Goal: Information Seeking & Learning: Learn about a topic

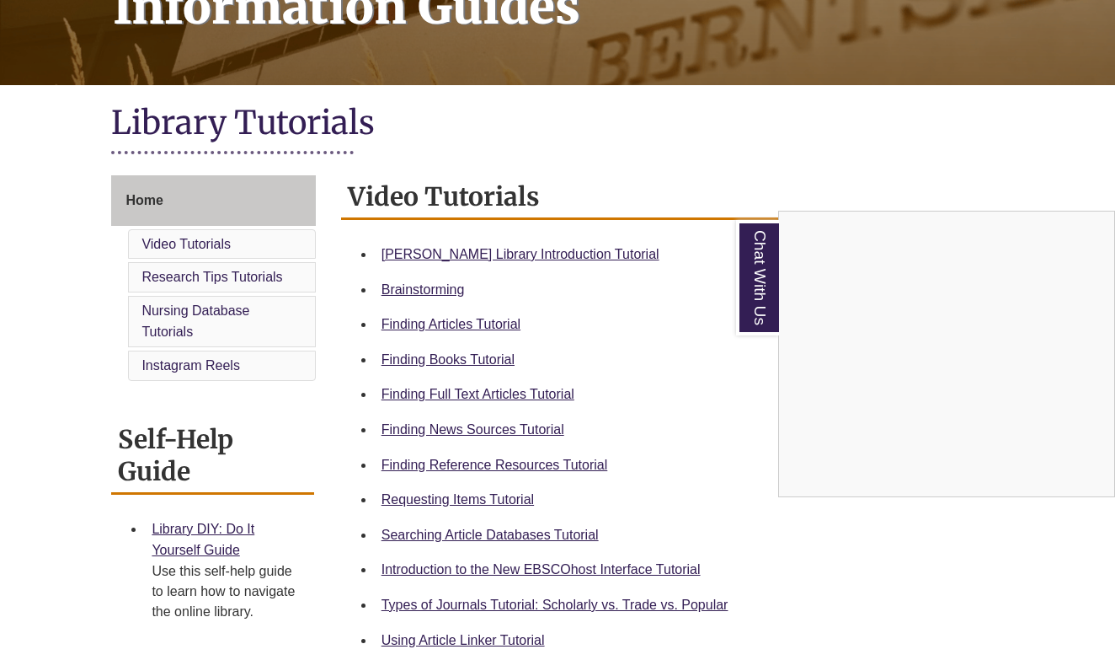
scroll to position [308, 0]
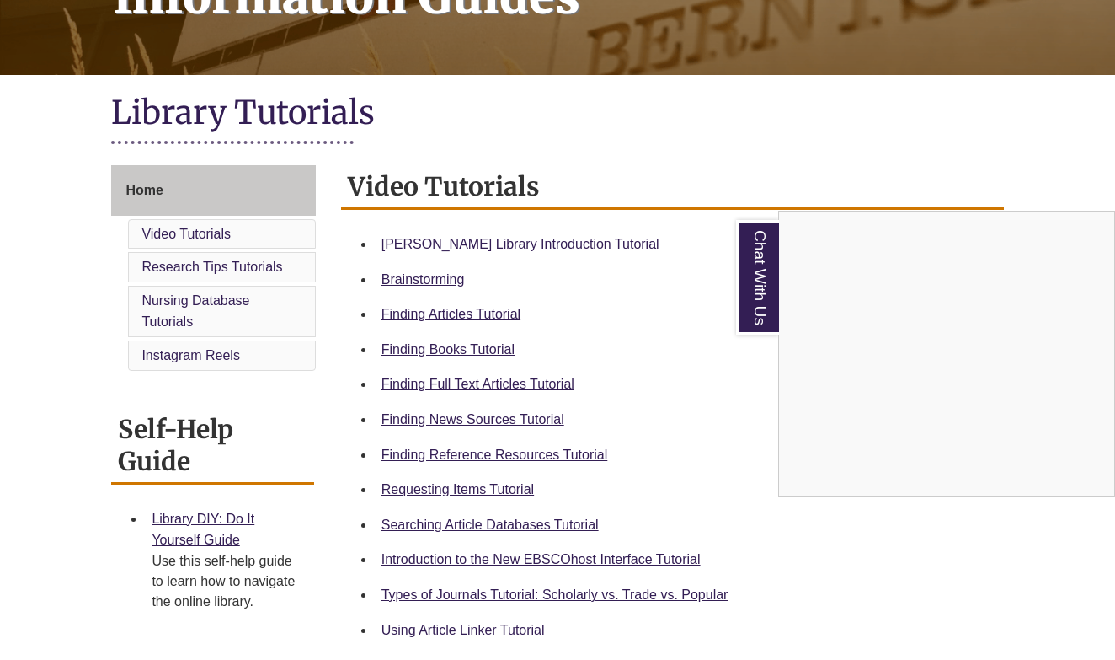
click at [495, 347] on div "Chat With Us" at bounding box center [557, 330] width 1115 height 660
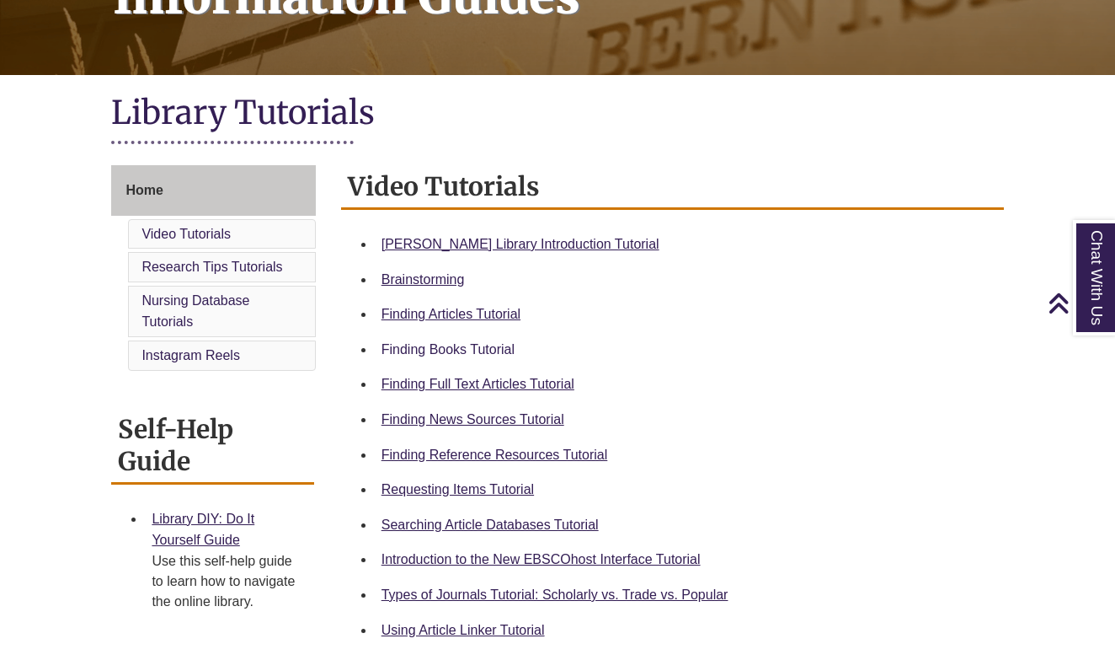
click at [511, 347] on link "Finding Books Tutorial" at bounding box center [448, 349] width 133 height 14
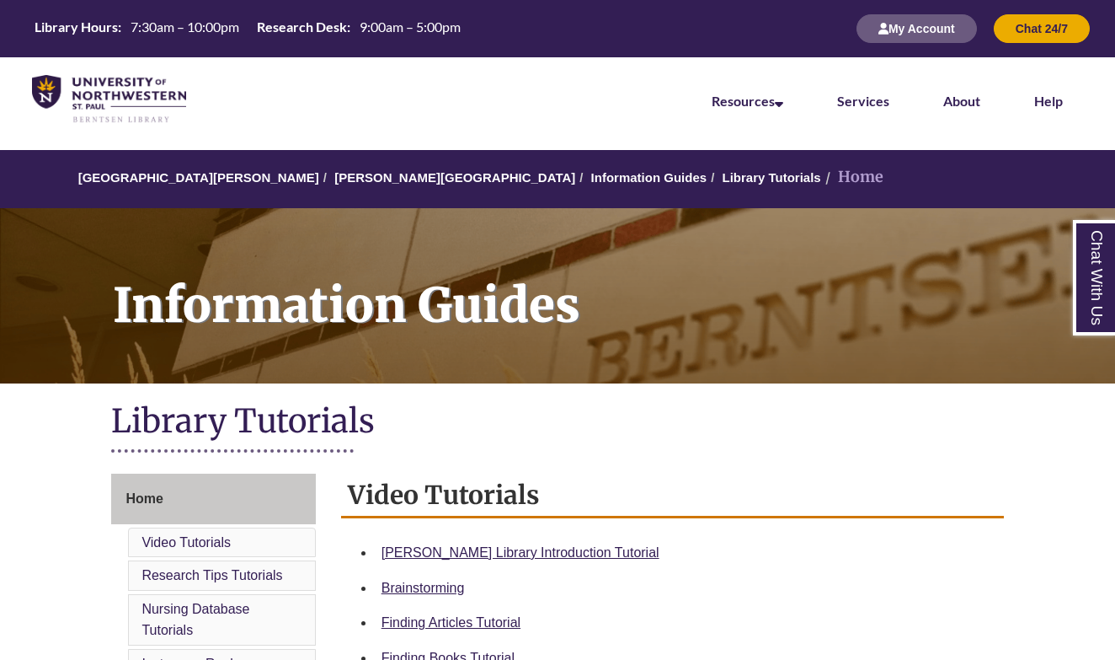
scroll to position [0, 0]
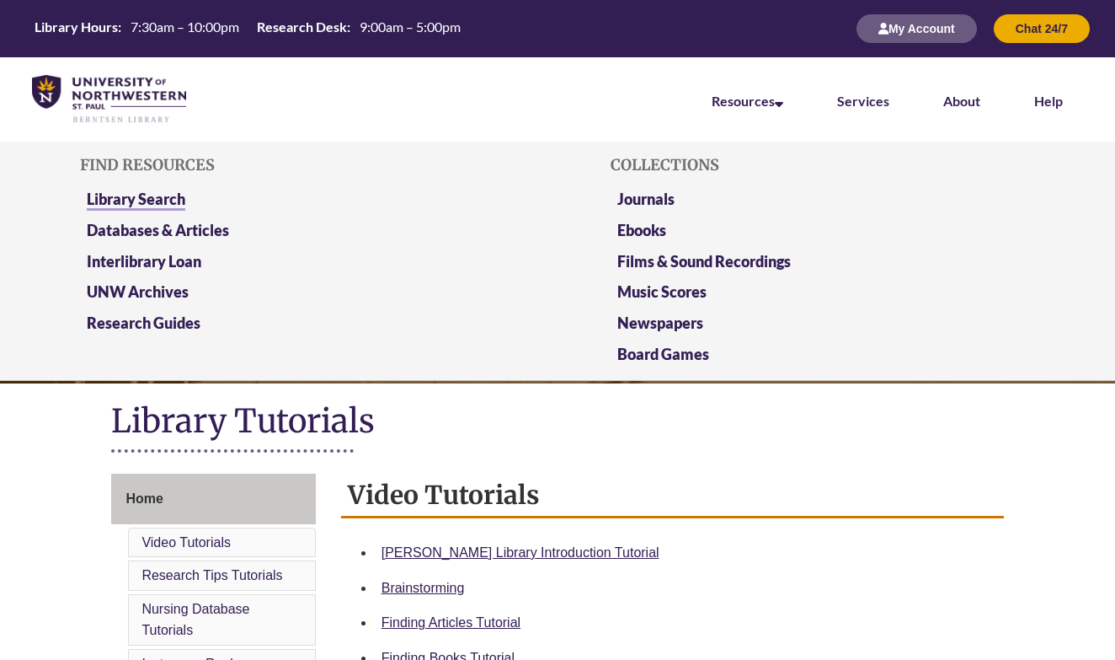
click at [104, 204] on link "Library Search" at bounding box center [136, 200] width 99 height 21
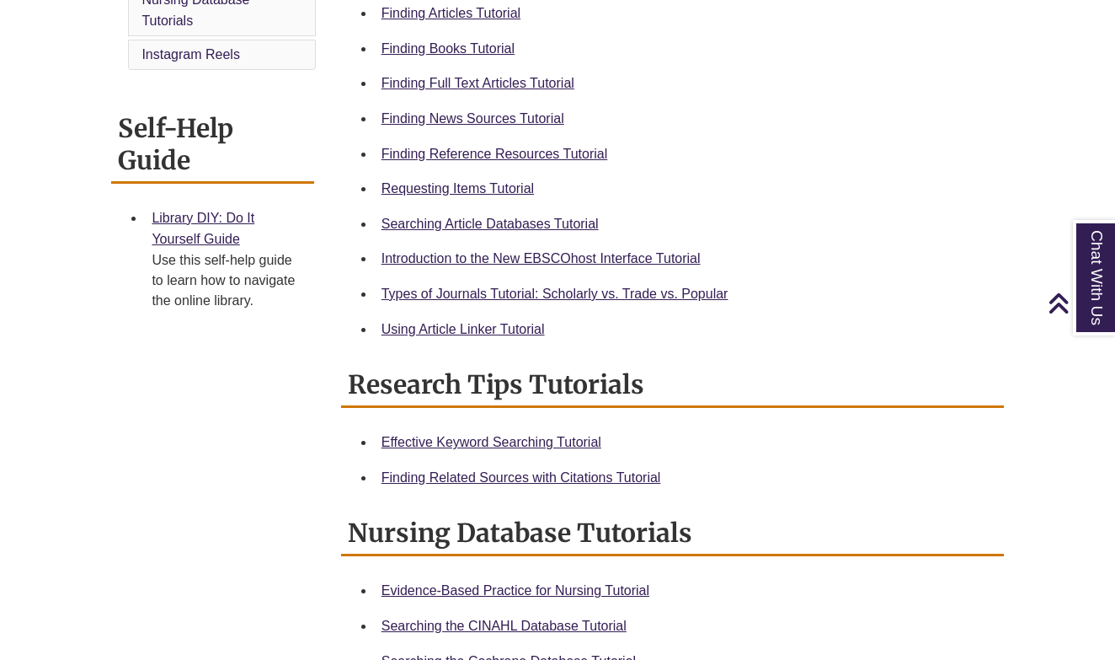
scroll to position [610, 0]
click at [519, 187] on link "Requesting Items Tutorial" at bounding box center [458, 187] width 152 height 14
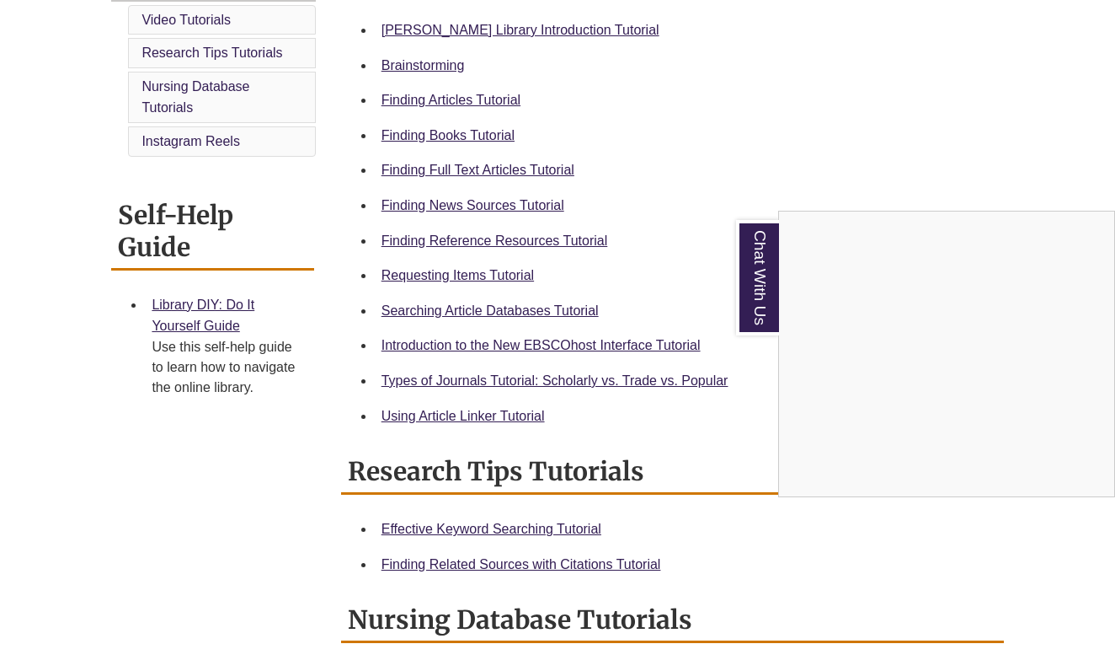
scroll to position [524, 0]
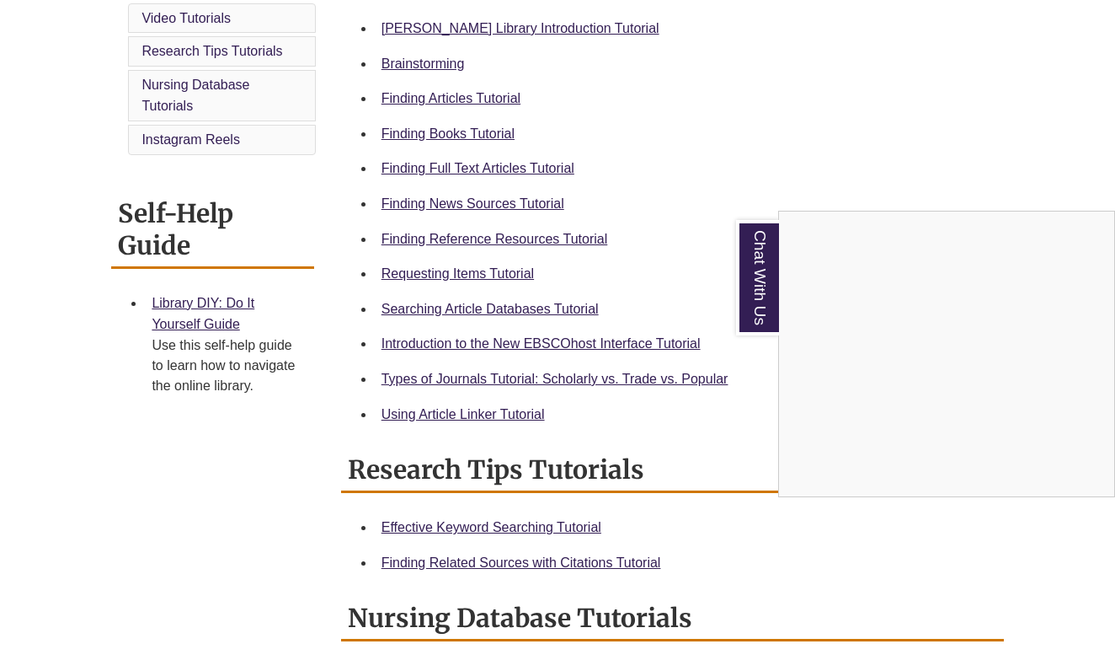
click at [549, 379] on div "Chat With Us" at bounding box center [557, 330] width 1115 height 660
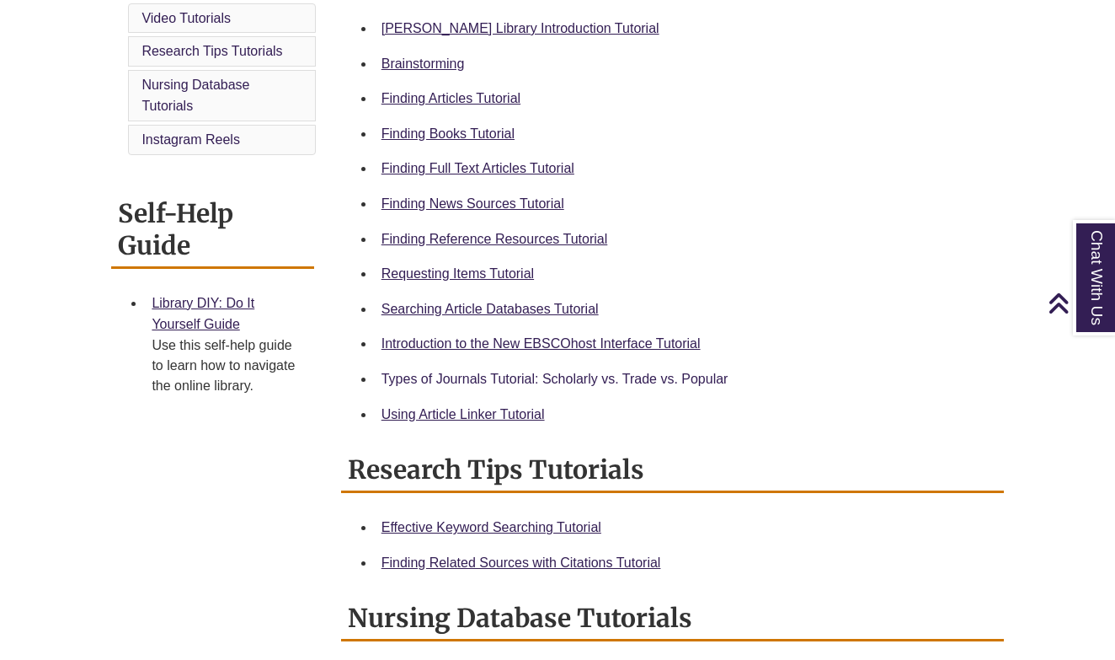
click at [555, 376] on link "Types of Journals Tutorial: Scholarly vs. Trade vs. Popular" at bounding box center [555, 379] width 347 height 14
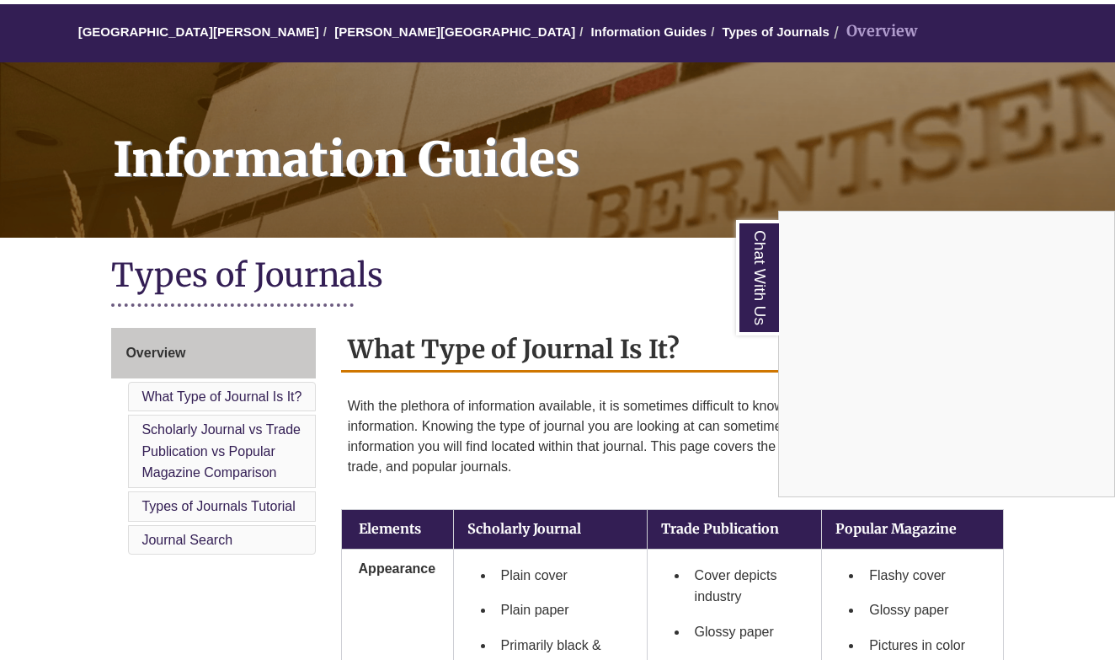
scroll to position [158, 0]
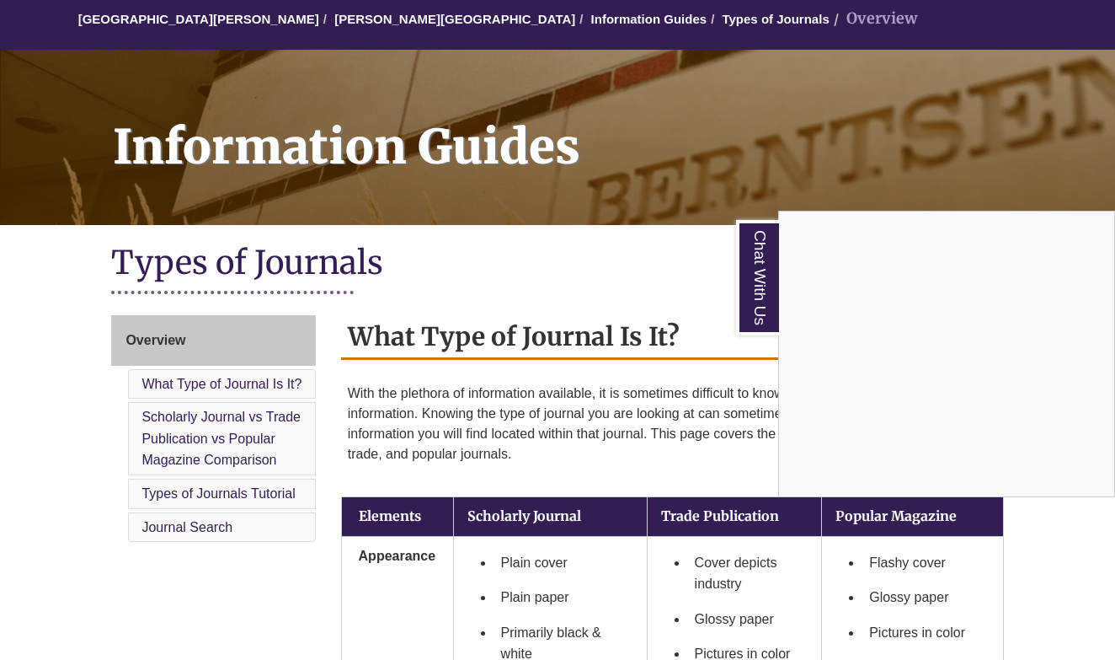
click at [657, 217] on div "Chat With Us" at bounding box center [557, 330] width 1115 height 660
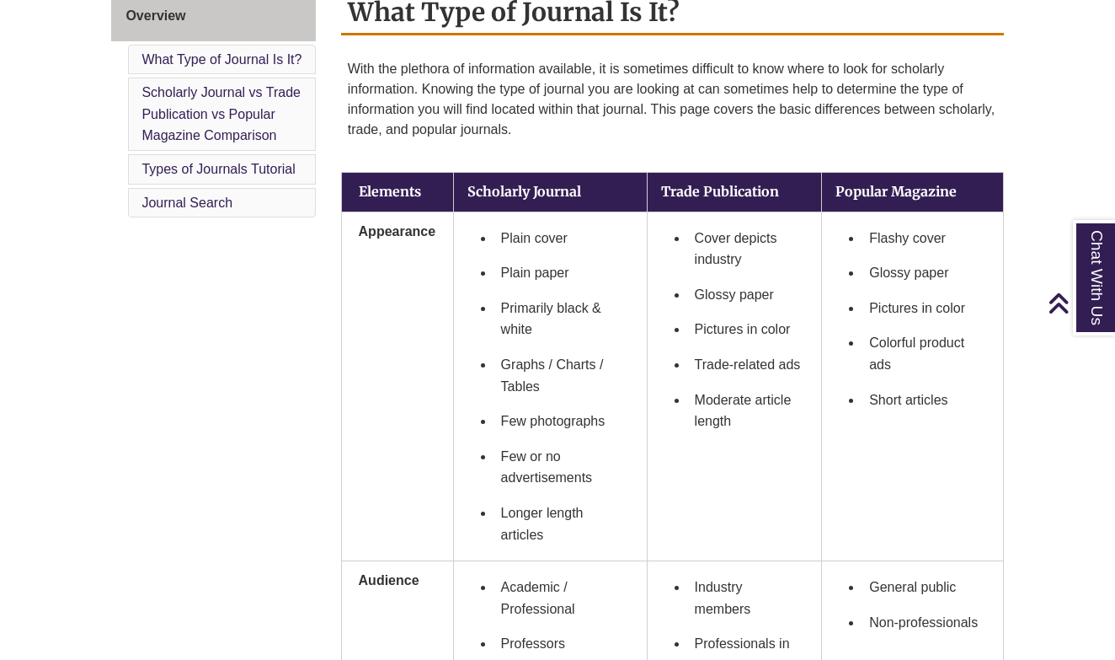
scroll to position [399, 0]
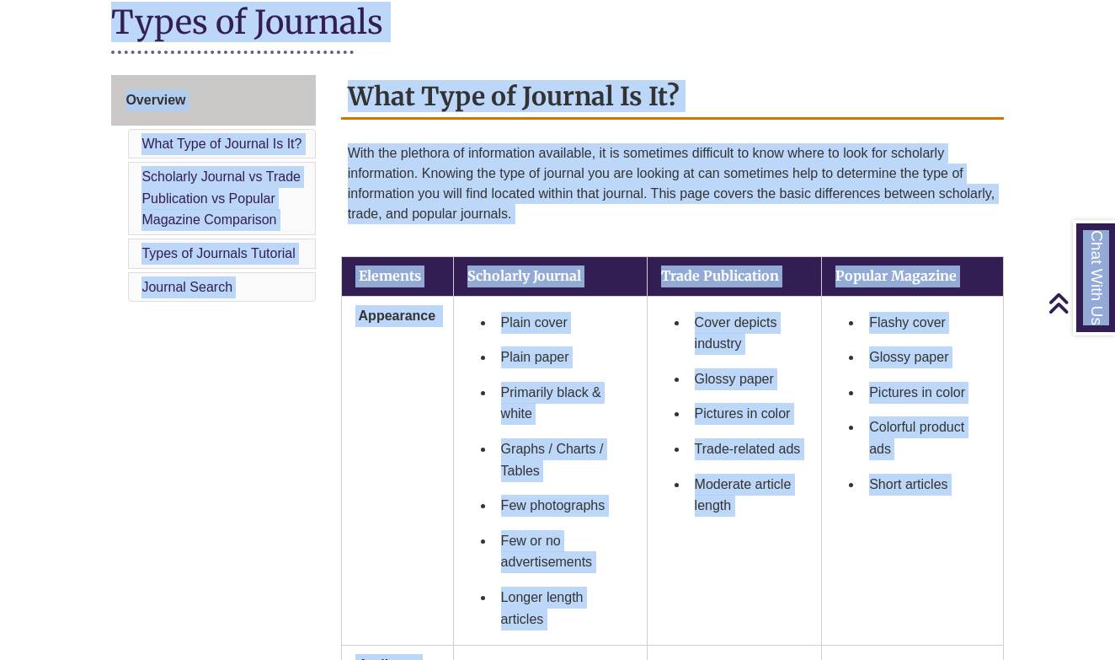
copy body "Skip to Main Content Library Hours: 7:30am – 10:00pm Research Desk: 9:00am – 5:…"
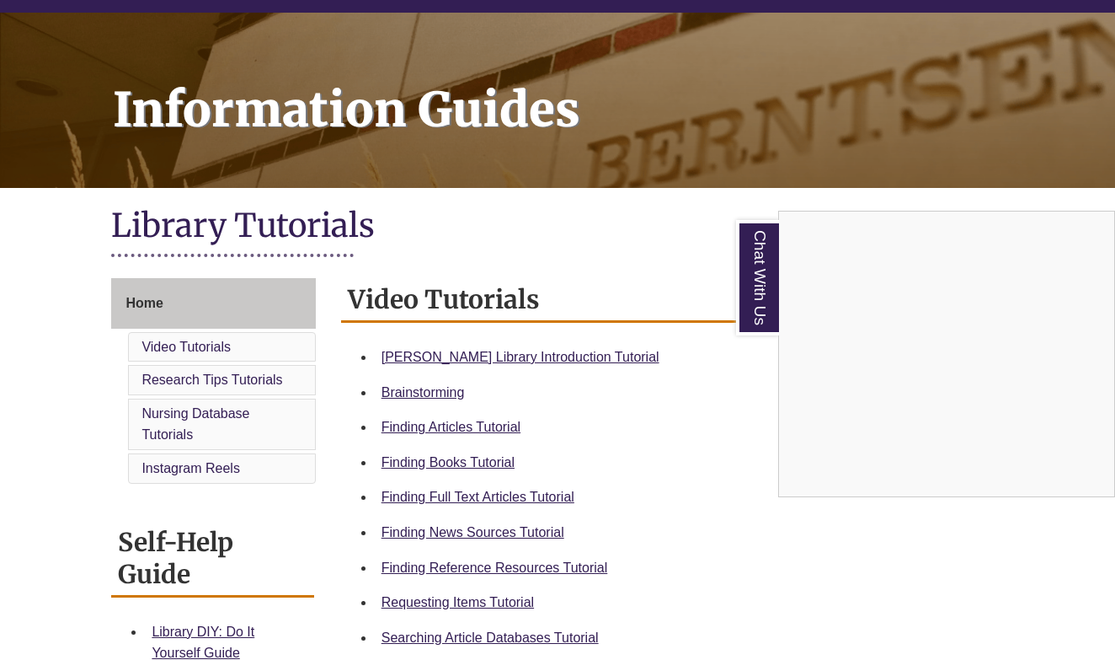
scroll to position [197, 0]
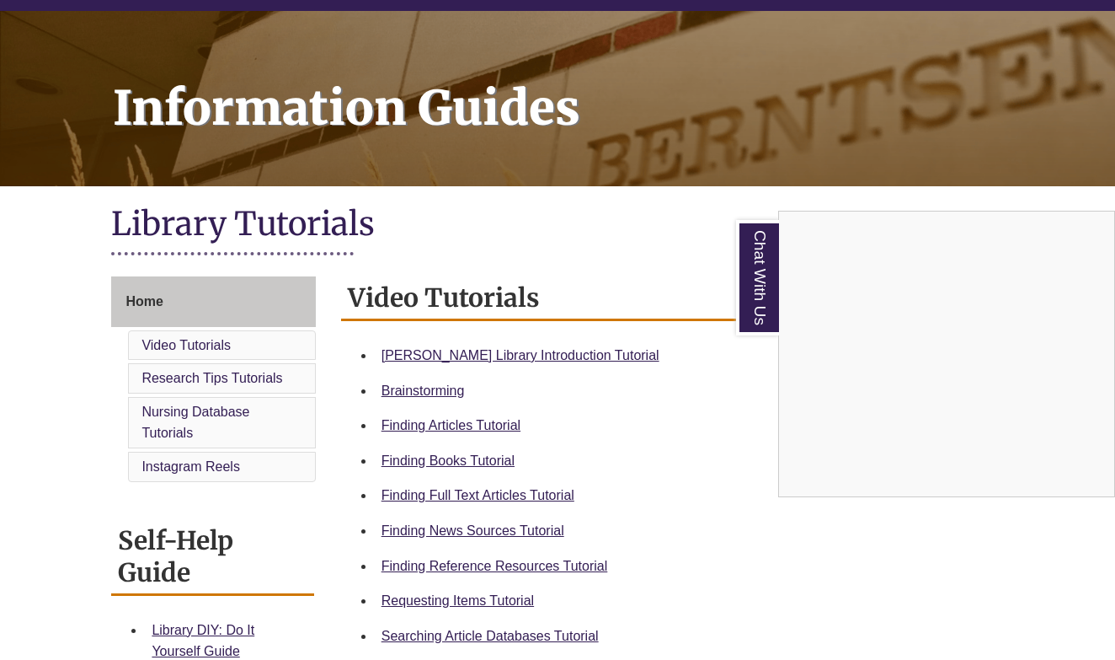
click at [450, 424] on div "Chat With Us" at bounding box center [557, 330] width 1115 height 660
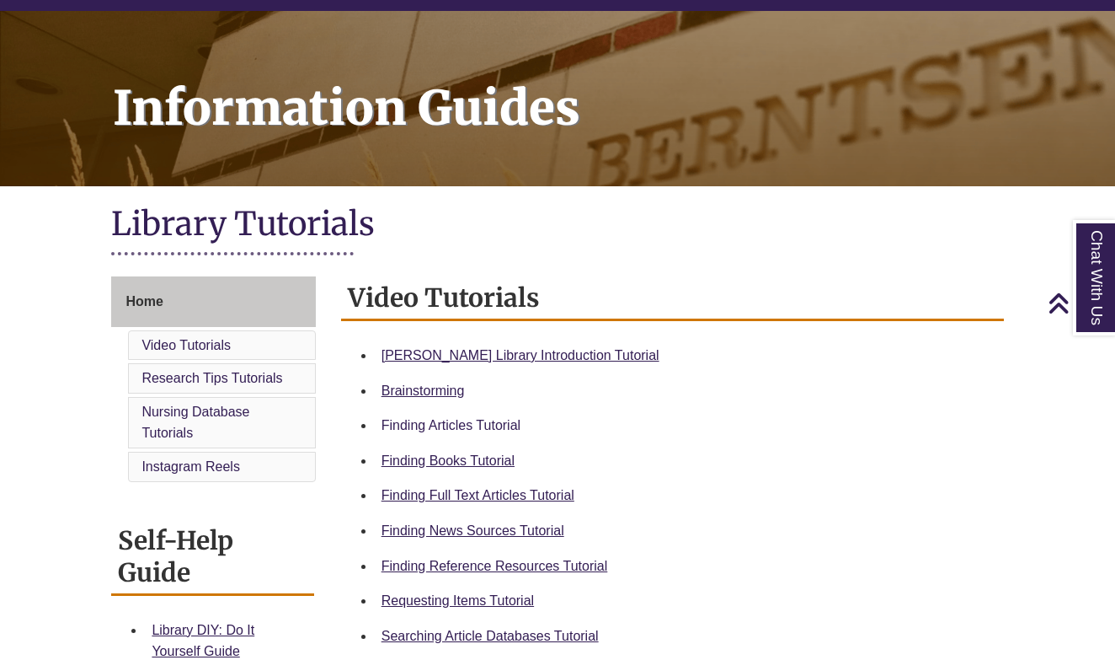
click at [462, 420] on link "Finding Articles Tutorial" at bounding box center [451, 425] width 139 height 14
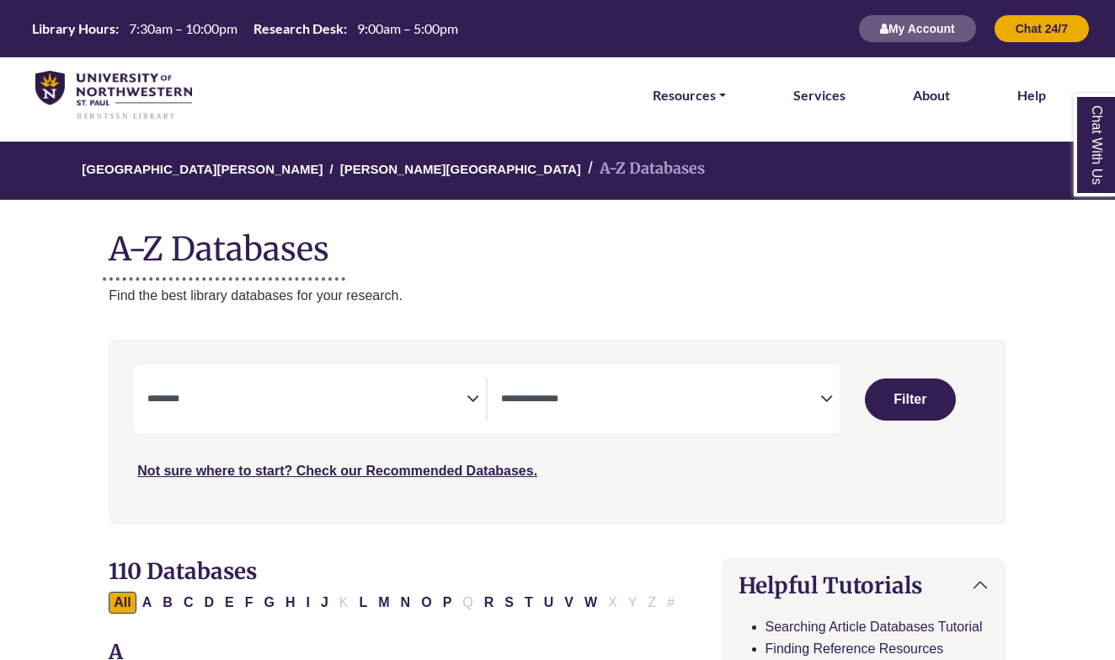
select select "Database Subject Filter"
select select "Database Types Filter"
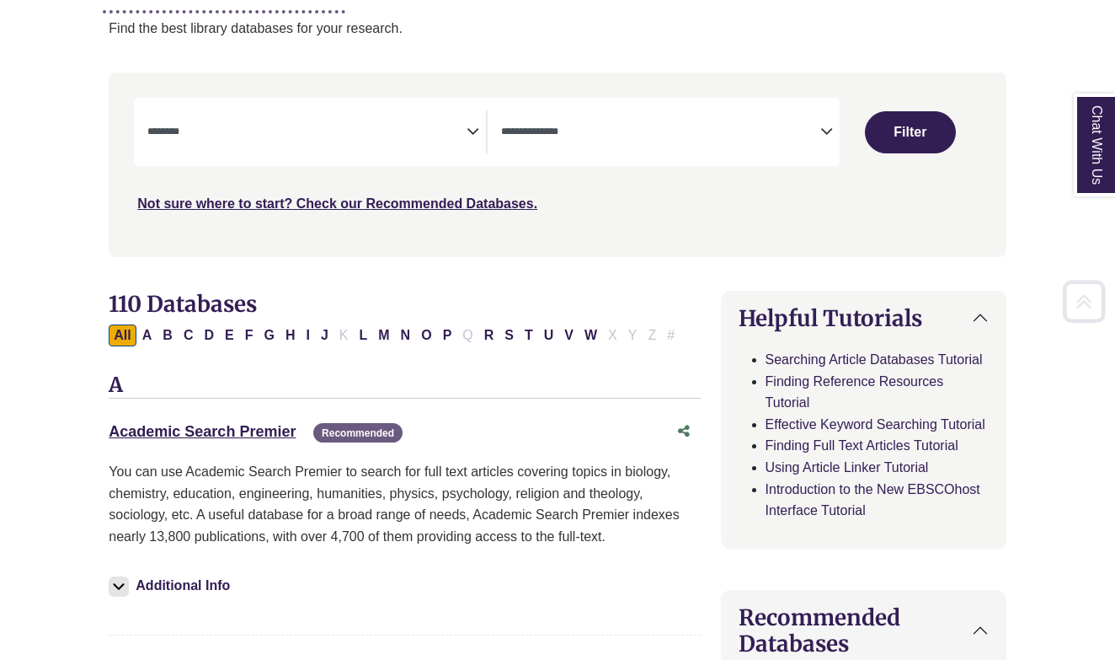
scroll to position [287, 0]
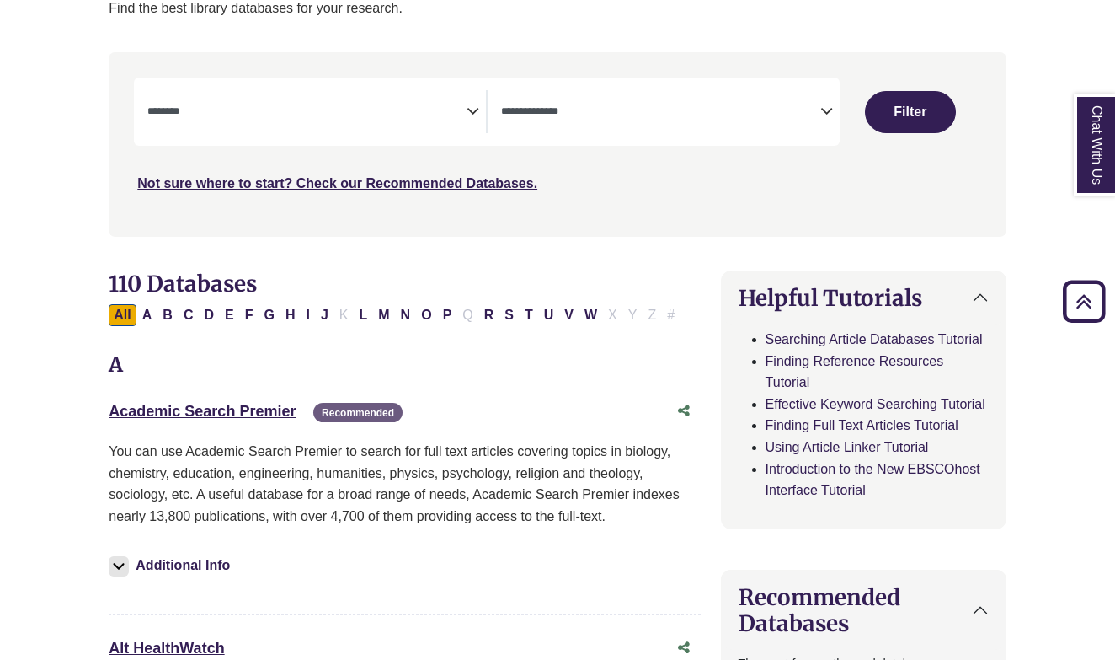
click at [468, 118] on div "**********" at bounding box center [316, 111] width 339 height 43
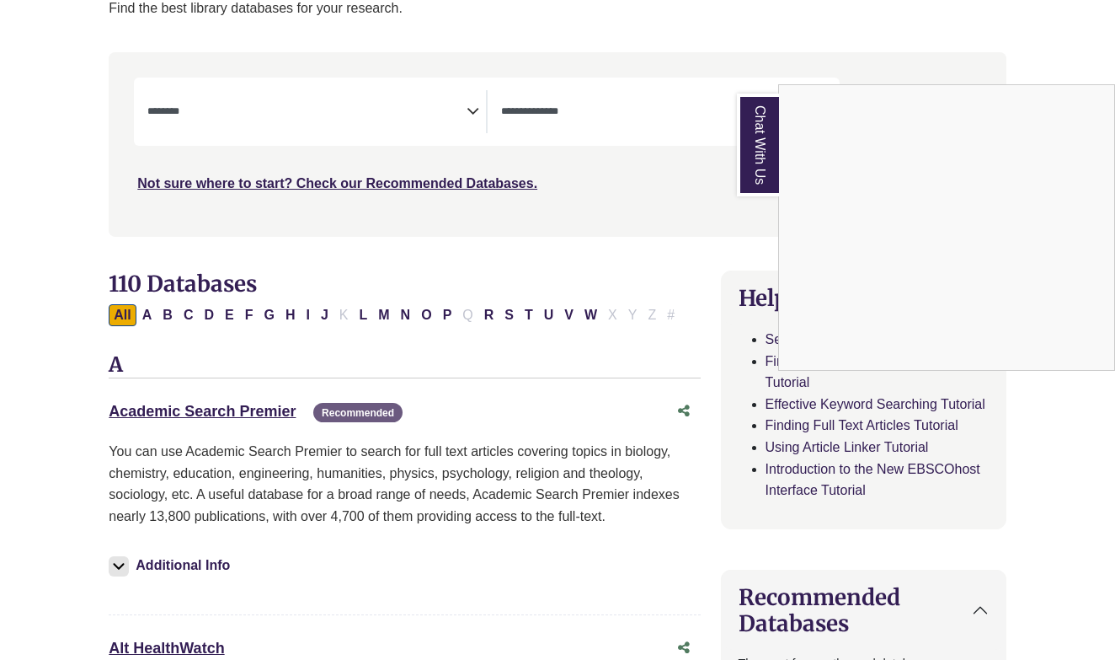
click at [468, 108] on div "Chat With Us" at bounding box center [557, 330] width 1115 height 660
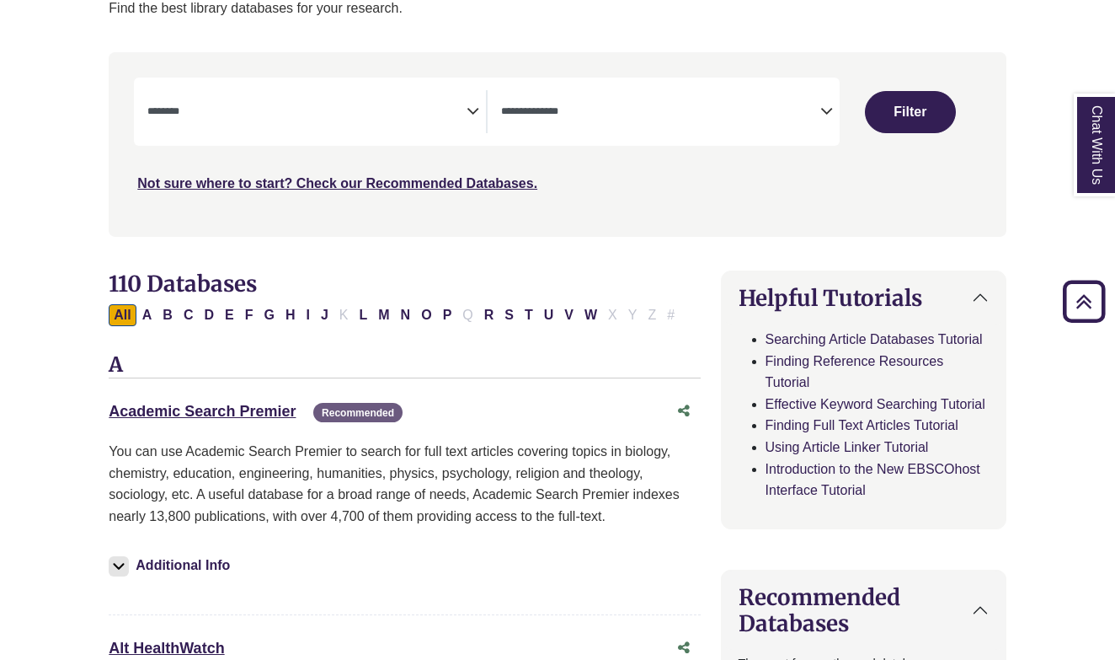
click at [472, 113] on icon "Search filters" at bounding box center [473, 108] width 13 height 25
click at [455, 103] on span "× Health" at bounding box center [306, 111] width 319 height 43
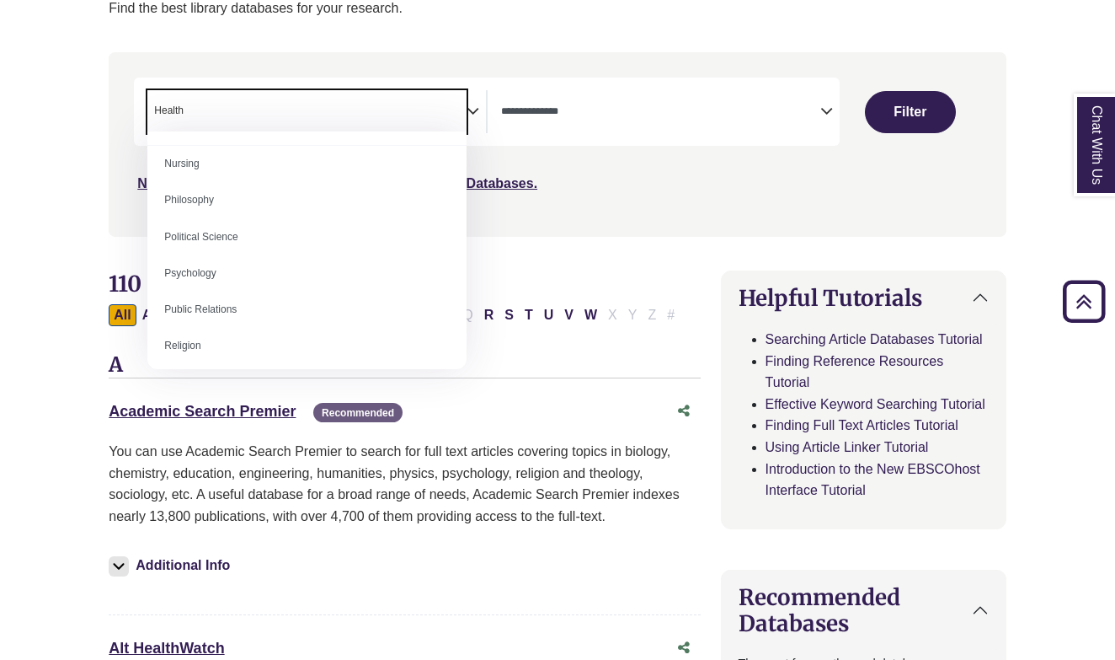
scroll to position [1250, 0]
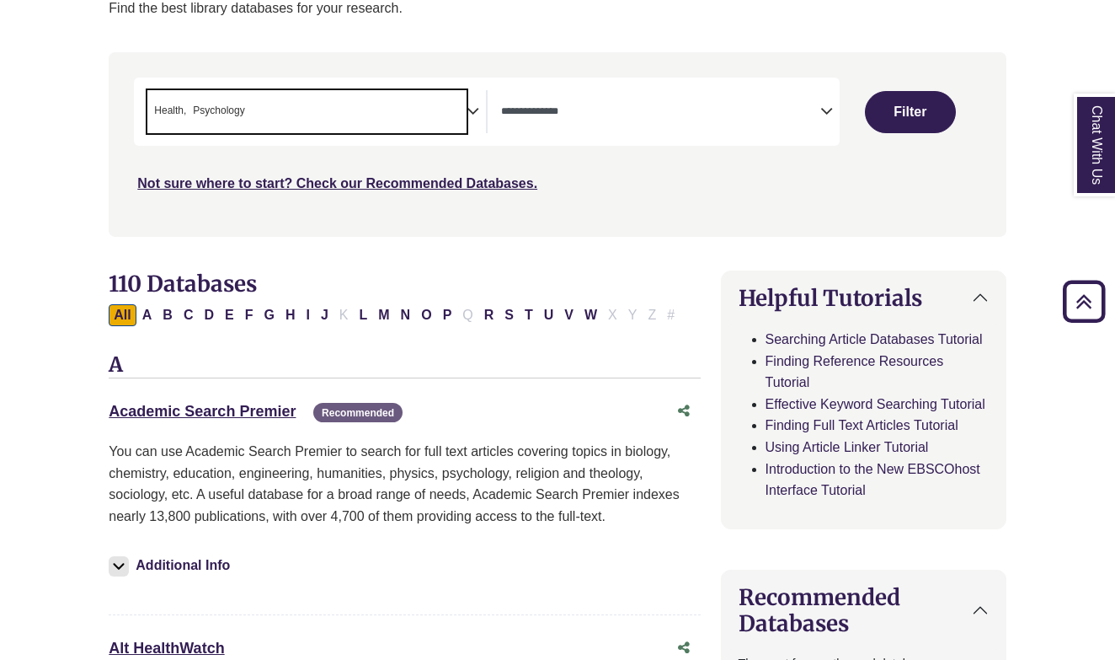
click at [448, 112] on span "× Health × Psychology" at bounding box center [306, 111] width 319 height 43
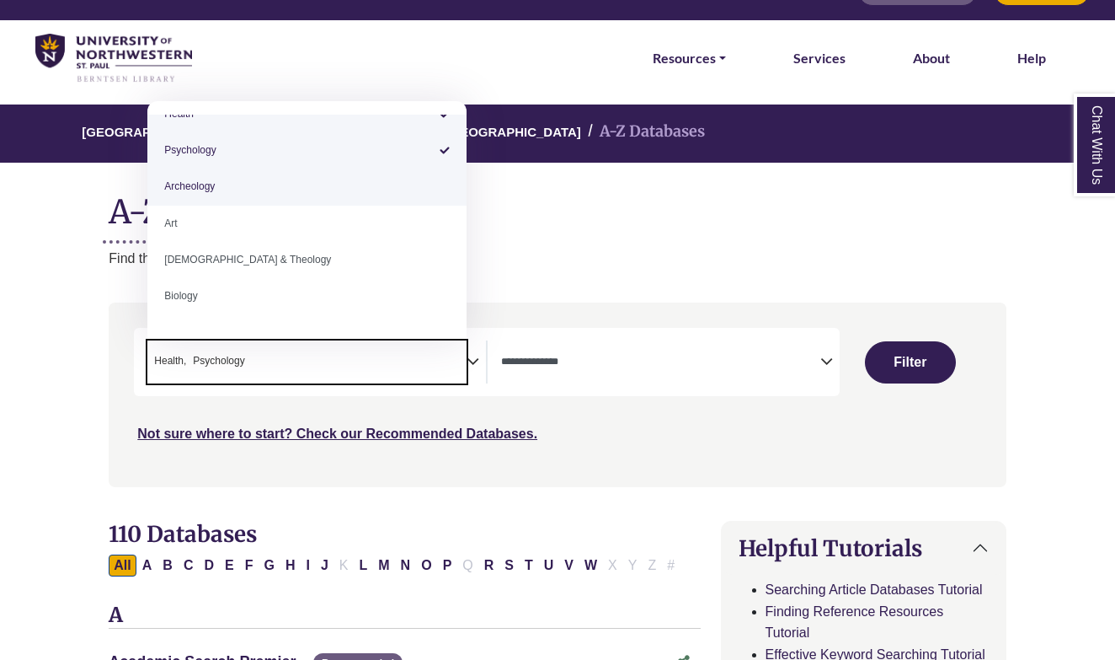
scroll to position [23, 0]
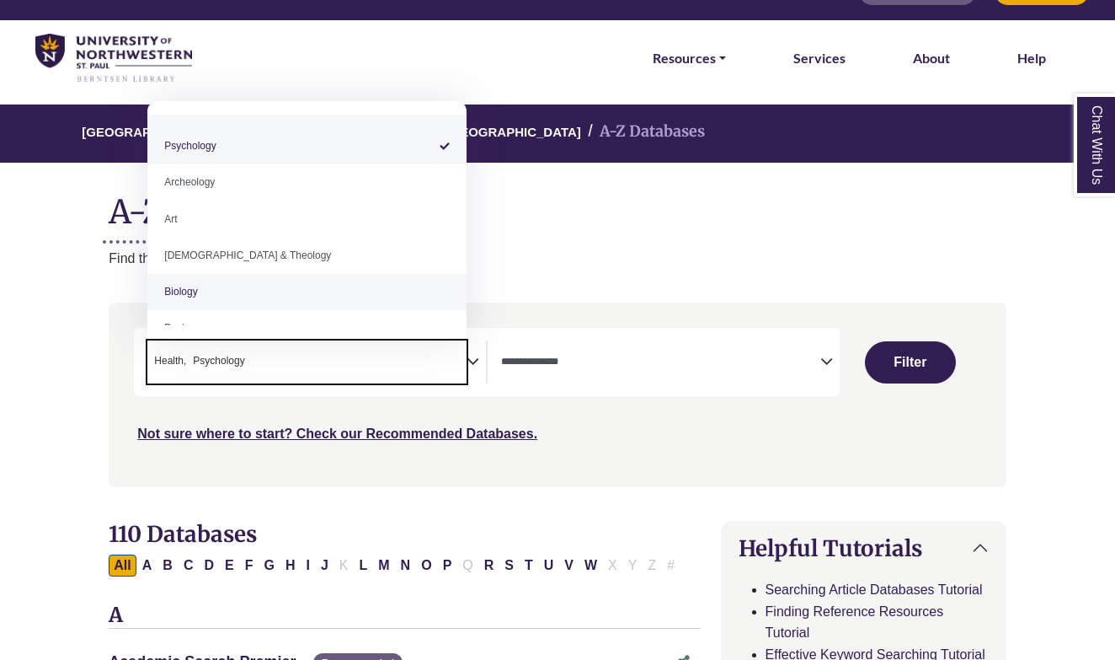
select select "*****"
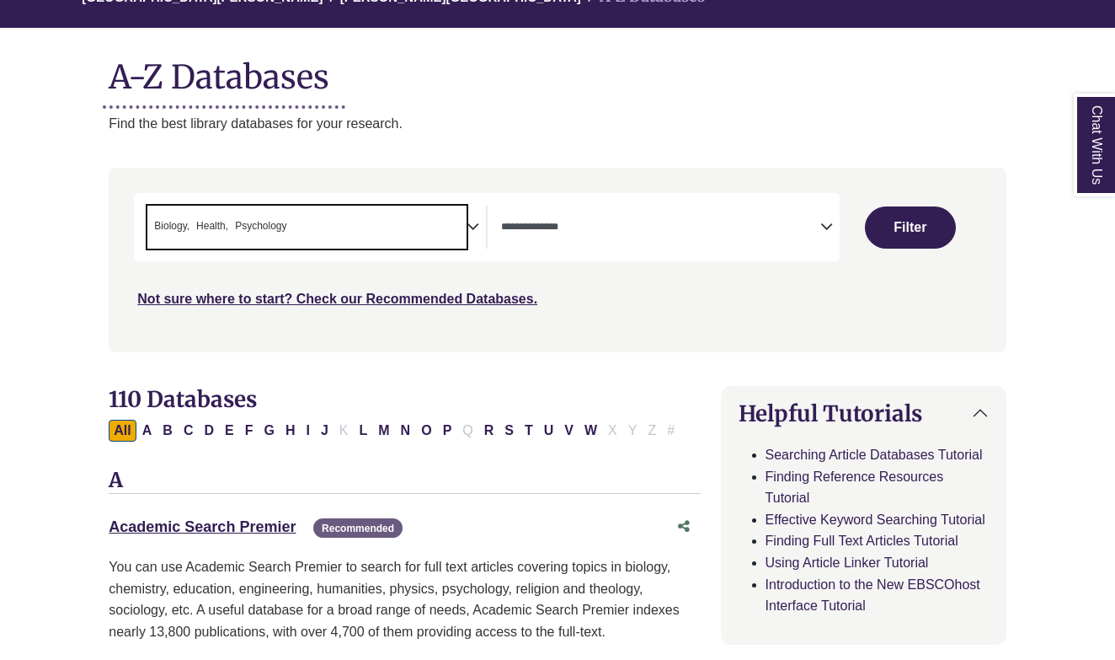
scroll to position [184, 0]
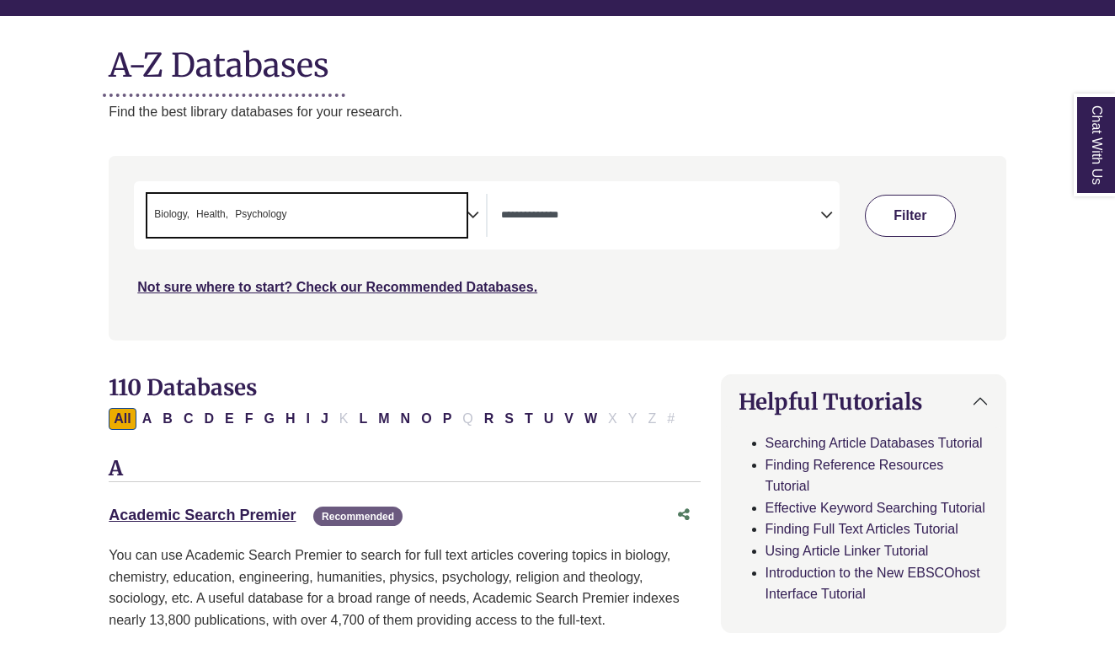
drag, startPoint x: 853, startPoint y: 124, endPoint x: 933, endPoint y: 222, distance: 126.3
click at [933, 222] on button "Filter" at bounding box center [910, 216] width 91 height 42
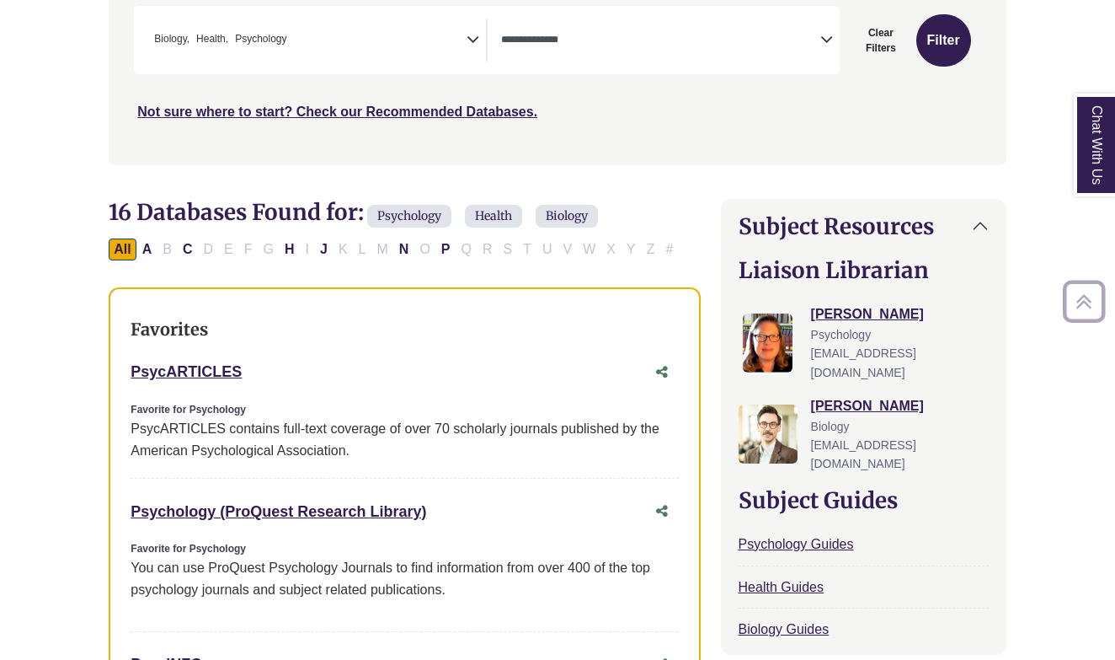
scroll to position [370, 0]
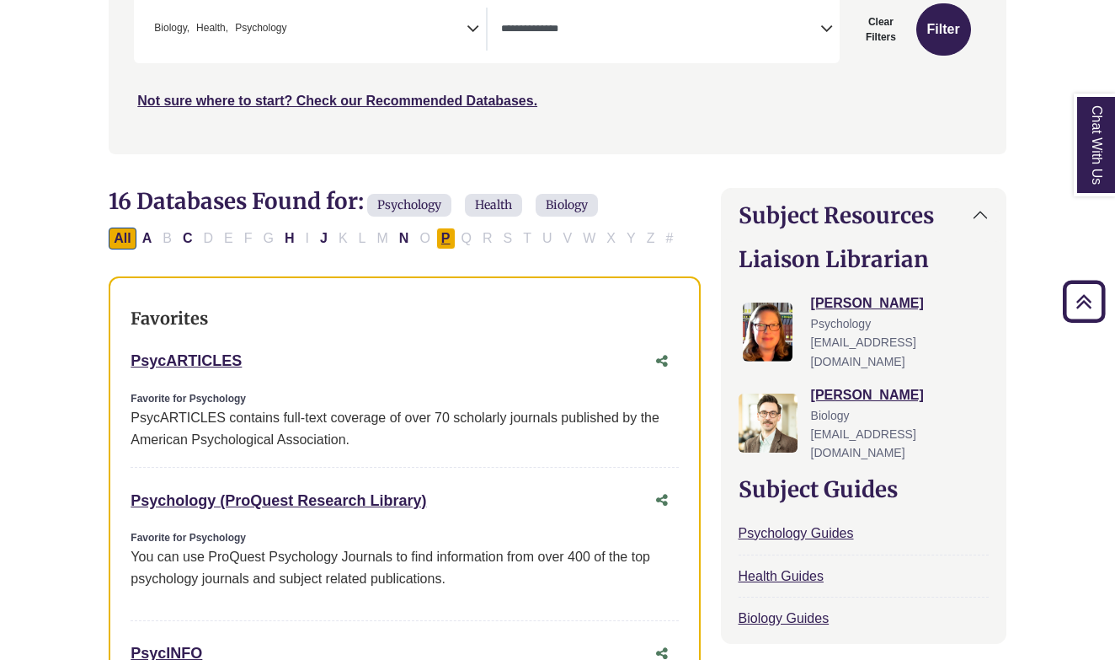
click at [451, 238] on button "P" at bounding box center [445, 238] width 19 height 22
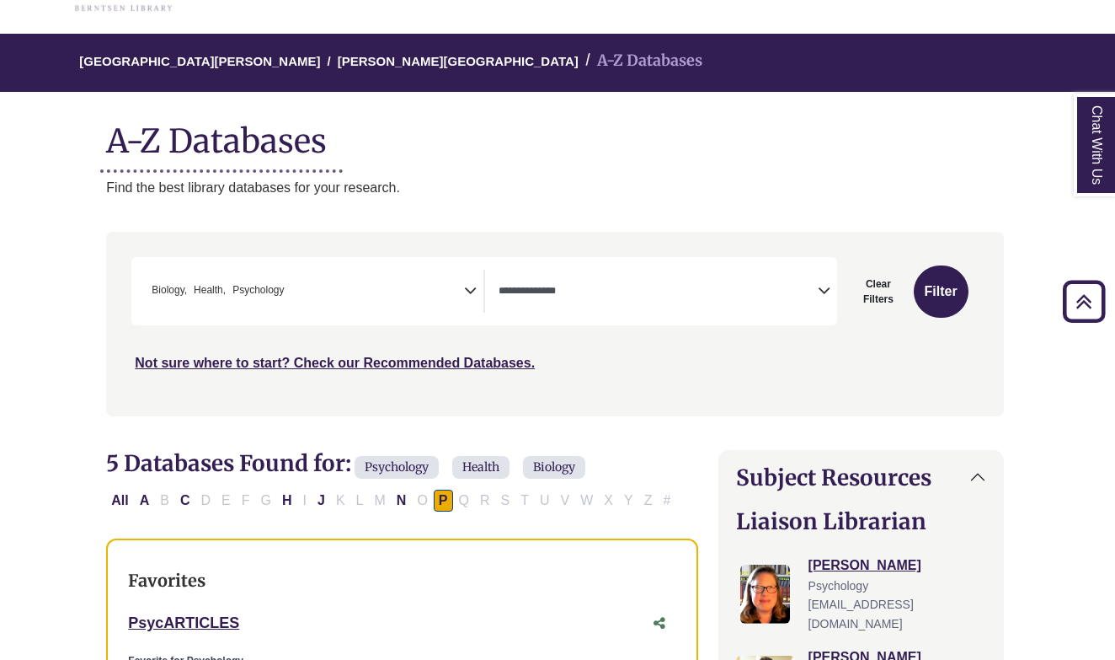
scroll to position [70, 3]
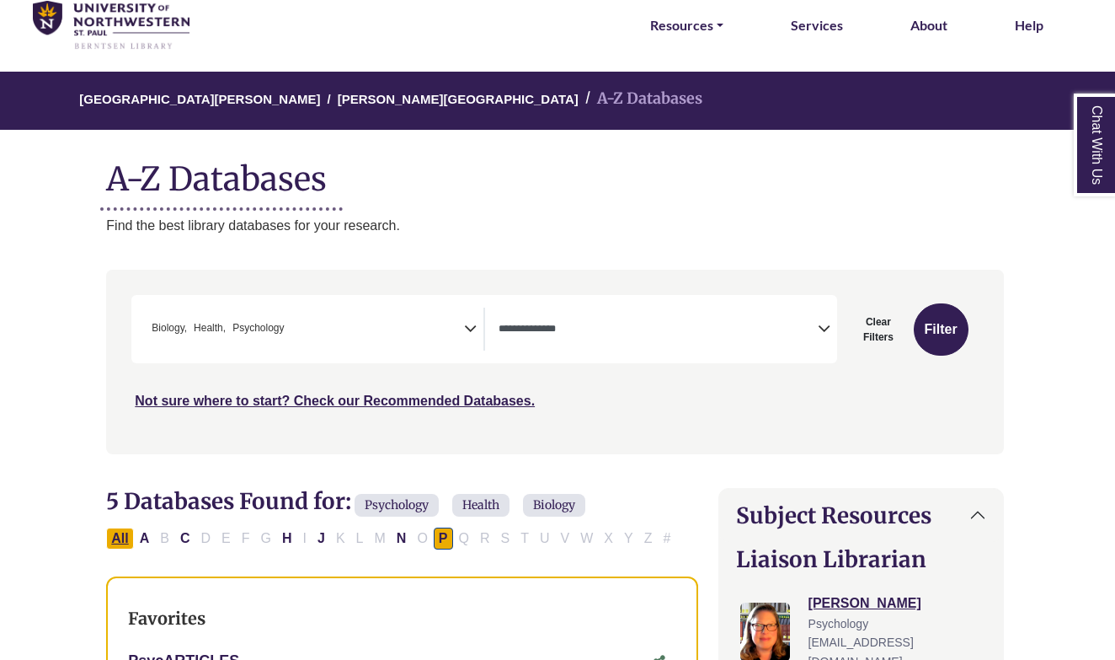
drag, startPoint x: 543, startPoint y: 243, endPoint x: 118, endPoint y: 535, distance: 515.7
click at [118, 535] on button "All" at bounding box center [119, 538] width 27 height 22
select select "Database Types Filter"
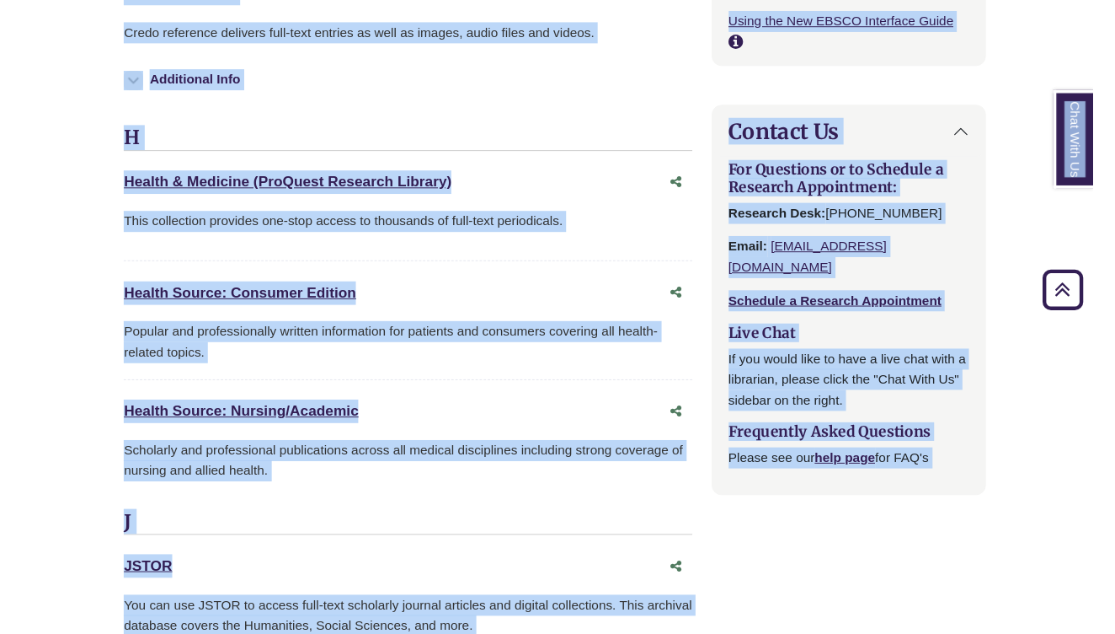
scroll to position [2518, 3]
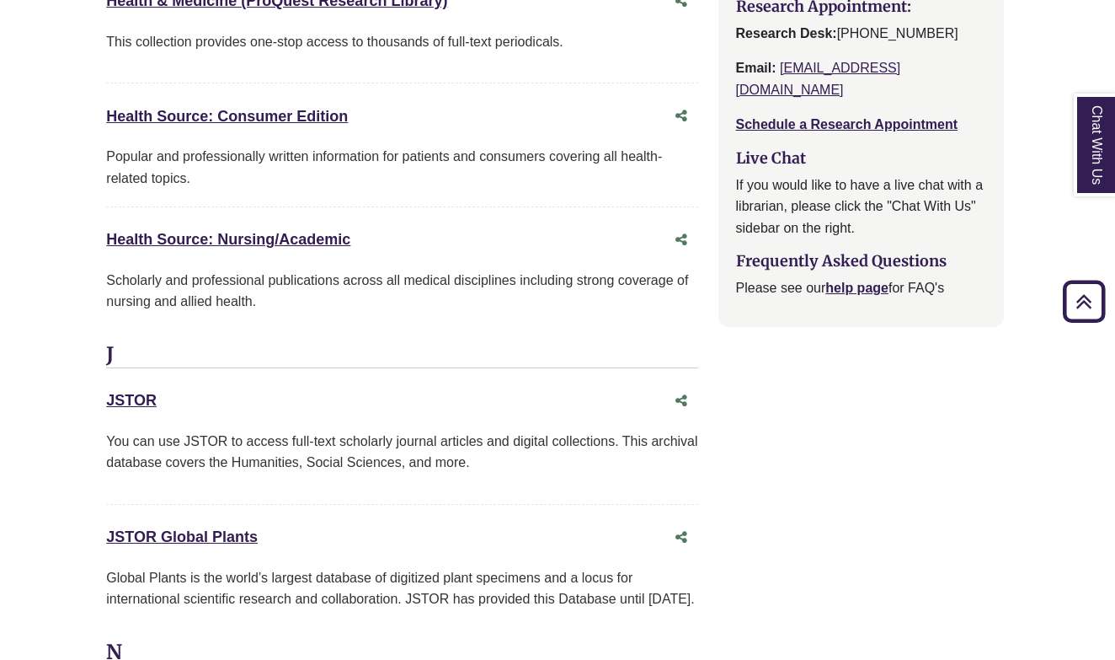
drag, startPoint x: 207, startPoint y: 578, endPoint x: 22, endPoint y: 329, distance: 310.7
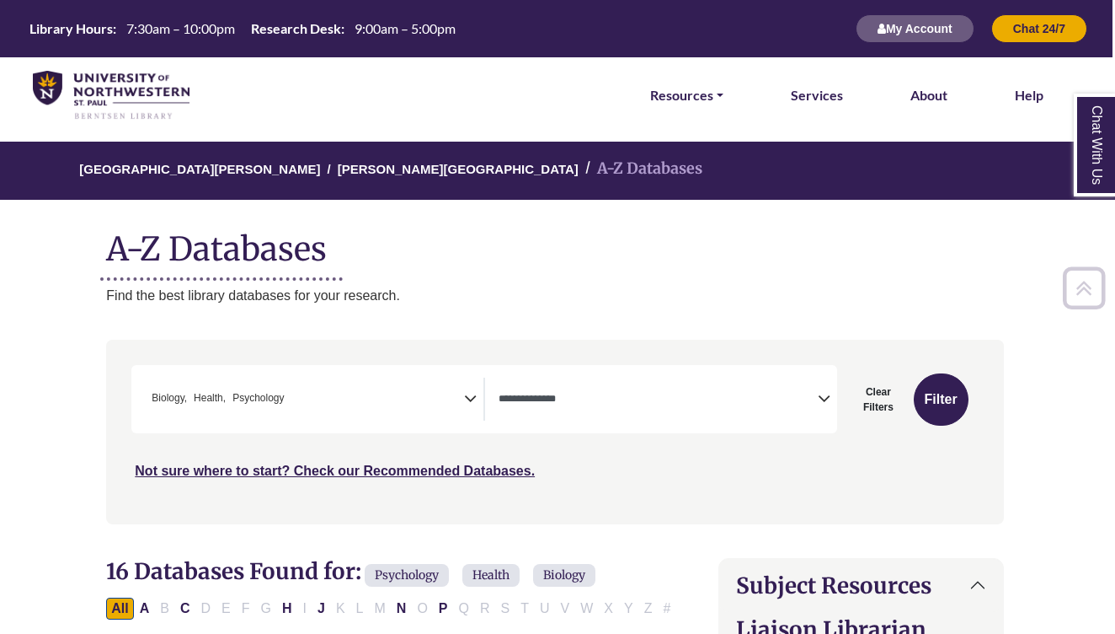
scroll to position [1240, 3]
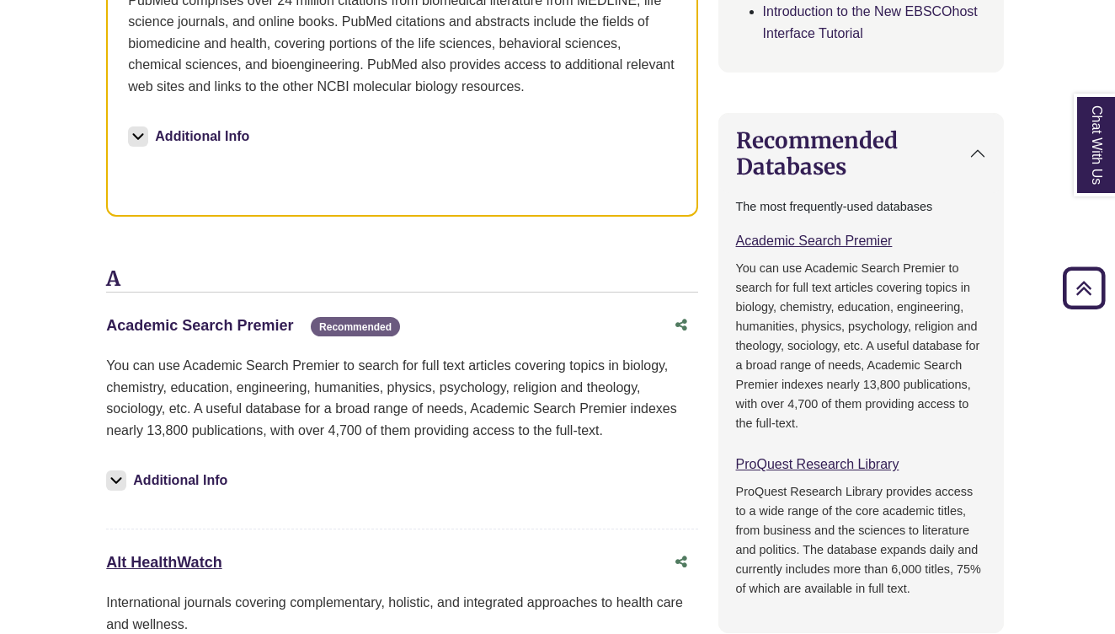
click at [254, 318] on link "Academic Search Premier This link opens in a new window" at bounding box center [199, 325] width 187 height 17
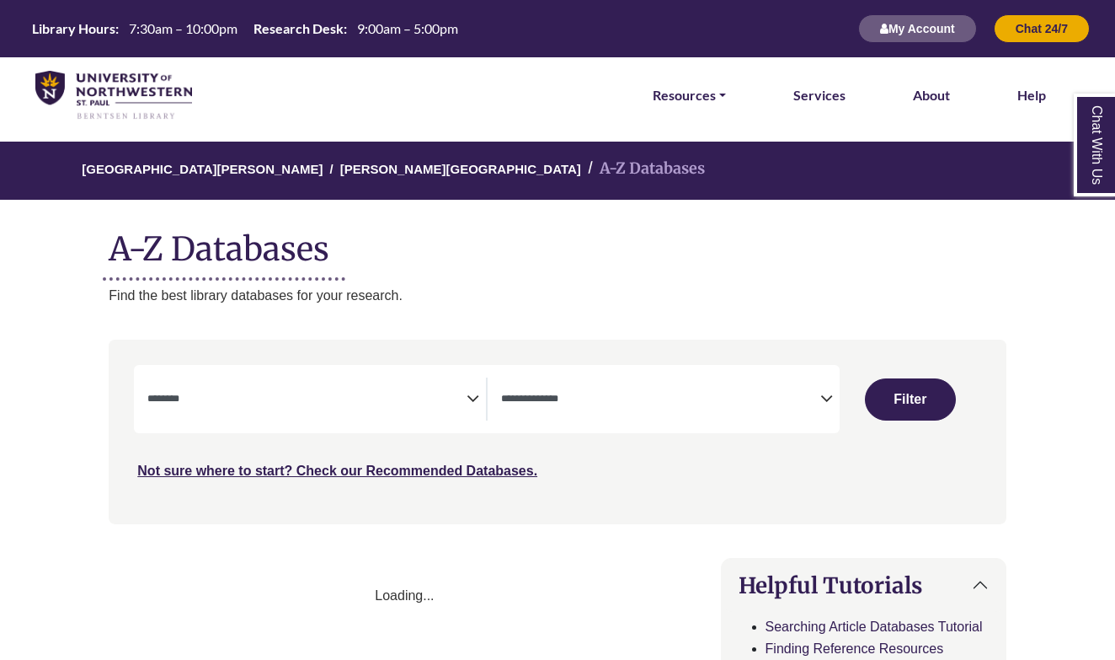
select select "Database Subject Filter"
select select "Database Types Filter"
select select "Database Subject Filter"
select select "Database Types Filter"
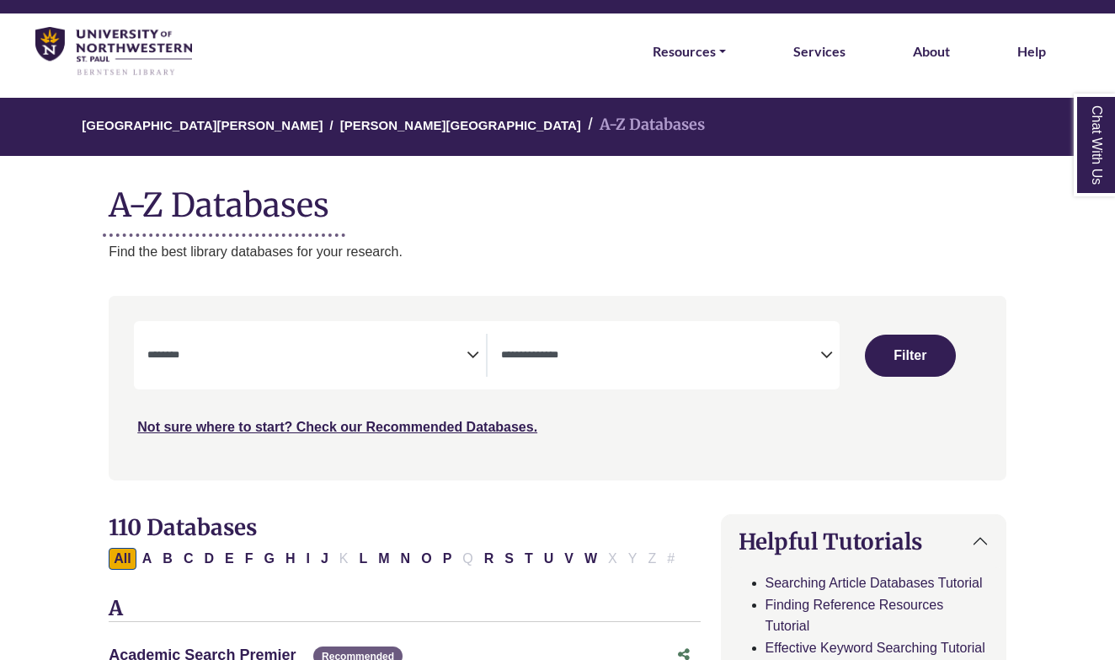
scroll to position [94, 0]
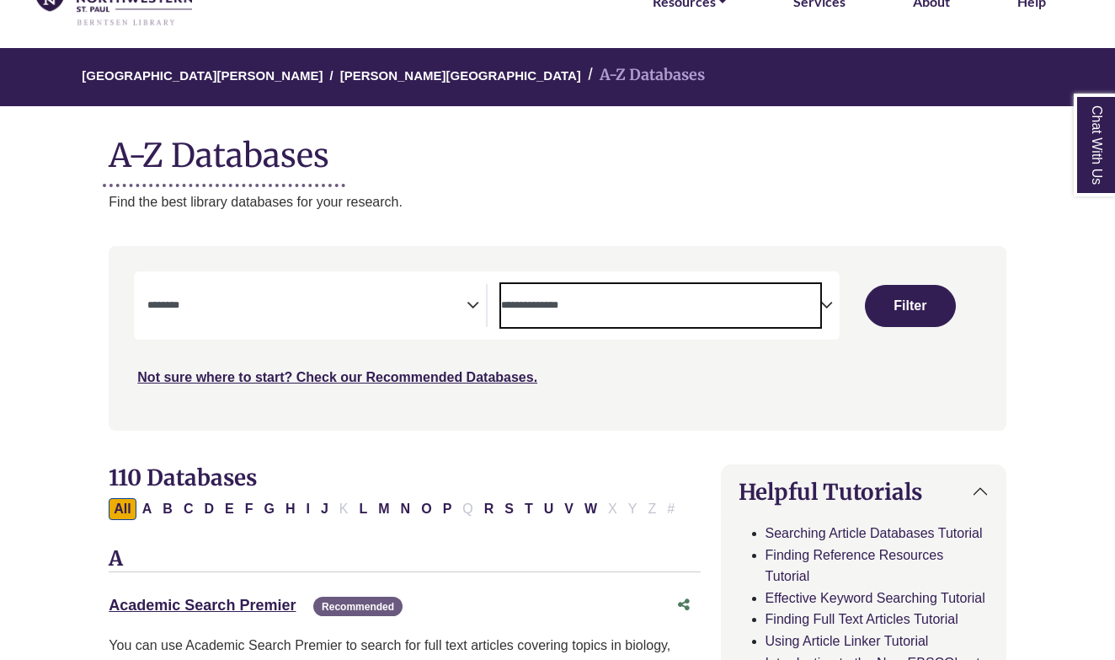
click at [607, 291] on span "Search filters" at bounding box center [660, 305] width 319 height 43
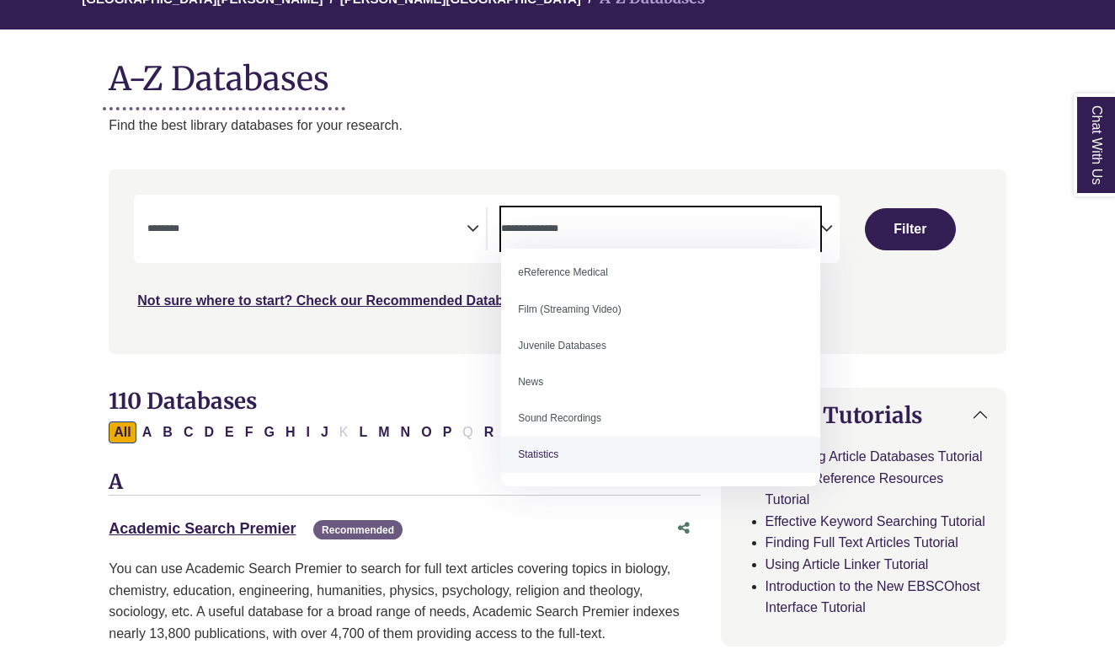
scroll to position [115, 0]
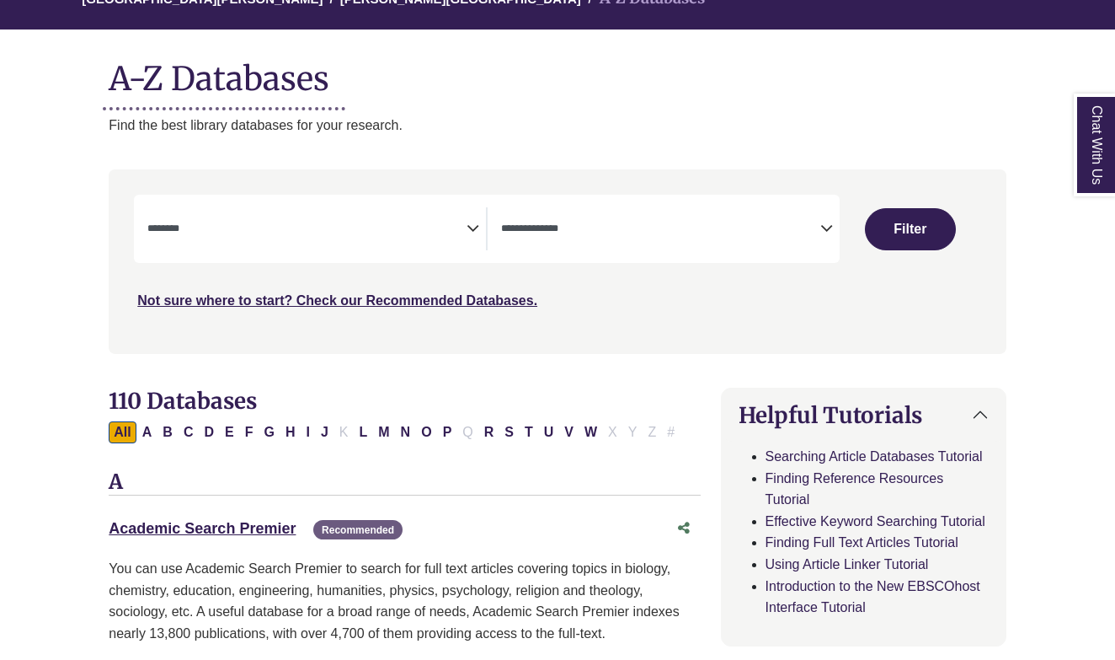
click at [607, 131] on p "Find the best library databases for your research." at bounding box center [557, 126] width 897 height 22
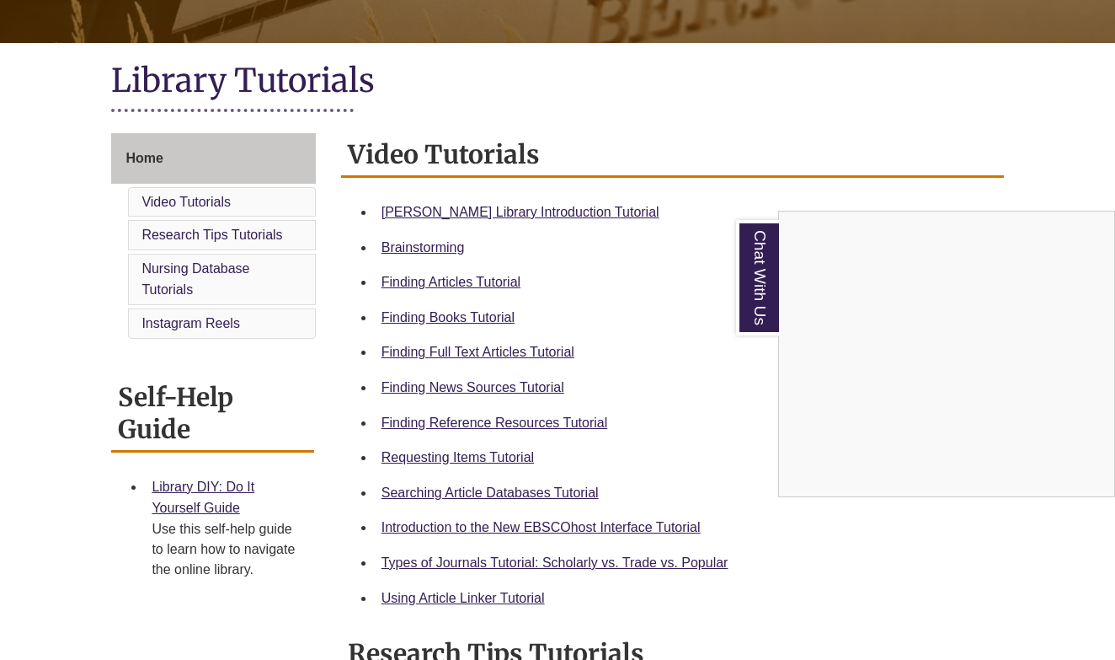
scroll to position [417, 0]
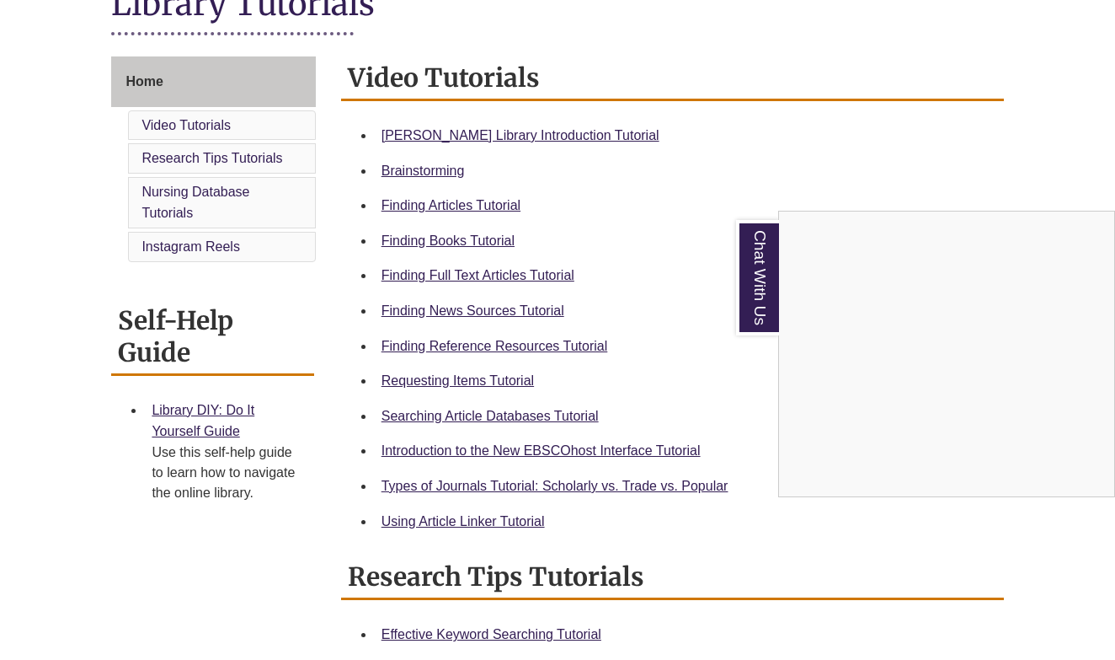
click at [511, 416] on div "Chat With Us" at bounding box center [557, 330] width 1115 height 660
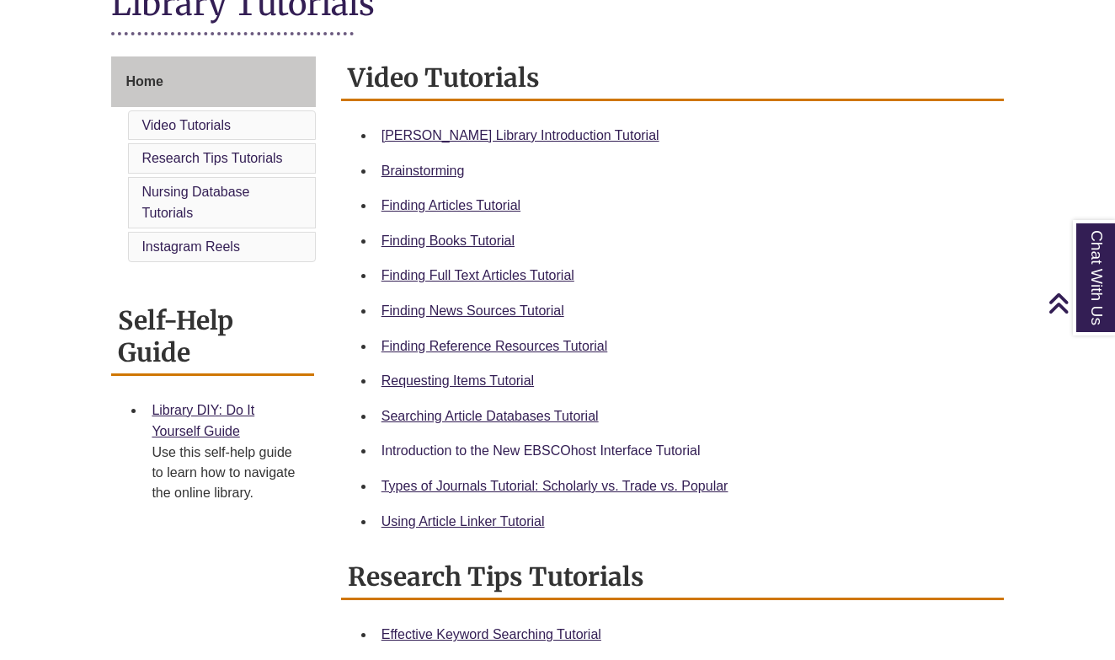
click at [564, 452] on link "Introduction to the New EBSCOhost Interface Tutorial" at bounding box center [541, 450] width 319 height 14
click at [489, 416] on link "Searching Article Databases Tutorial" at bounding box center [490, 416] width 217 height 14
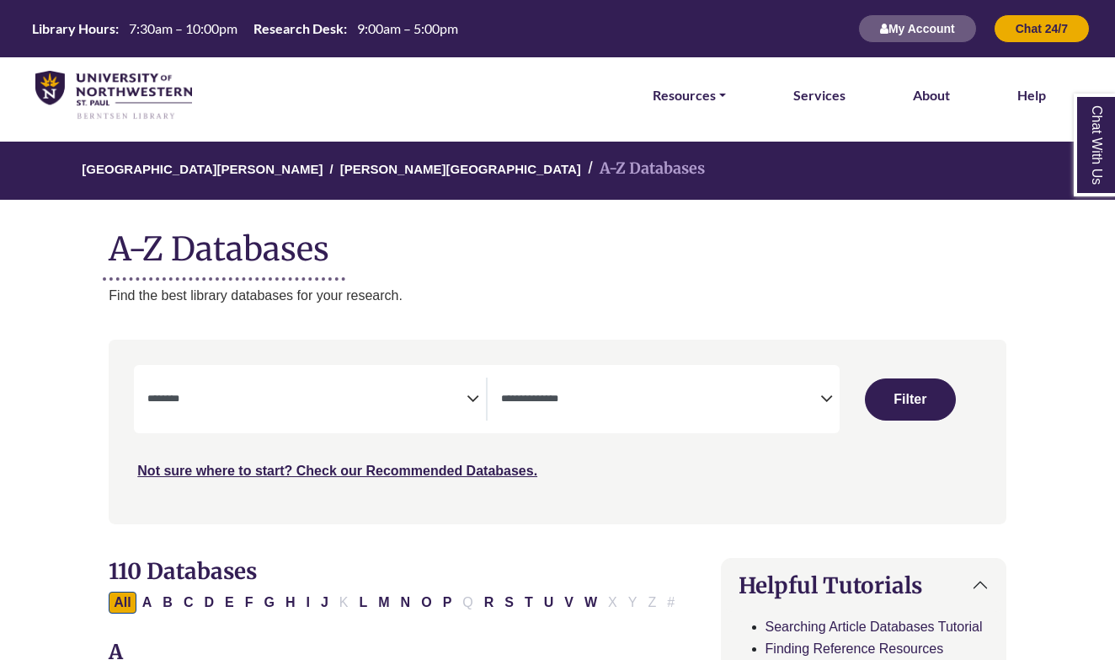
select select "Database Subject Filter"
select select "Database Types Filter"
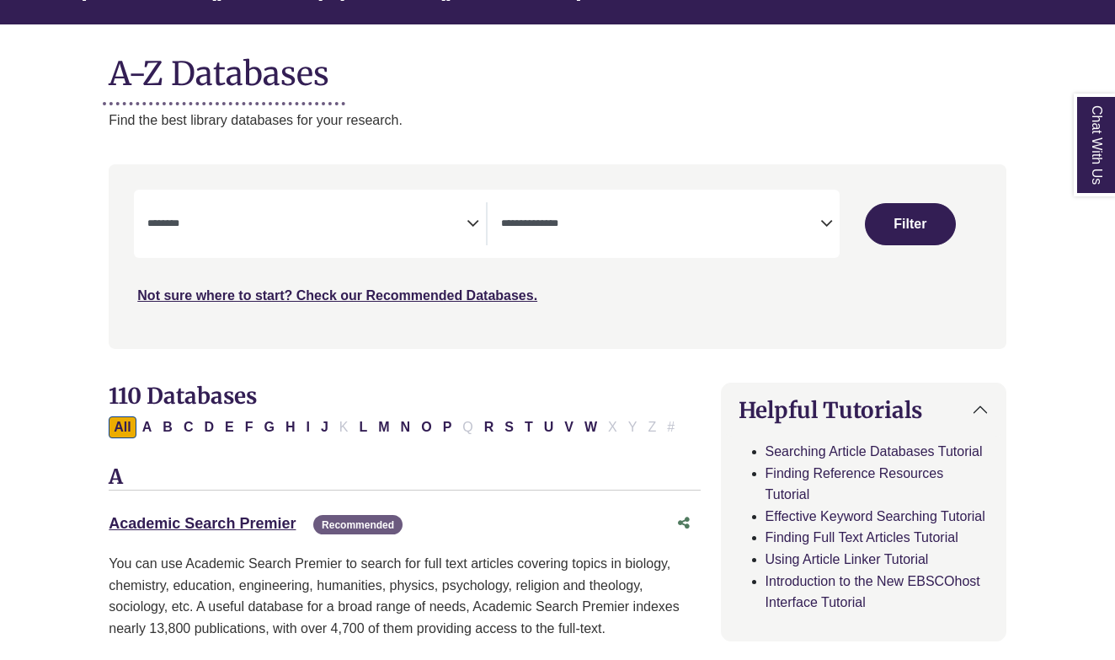
scroll to position [198, 0]
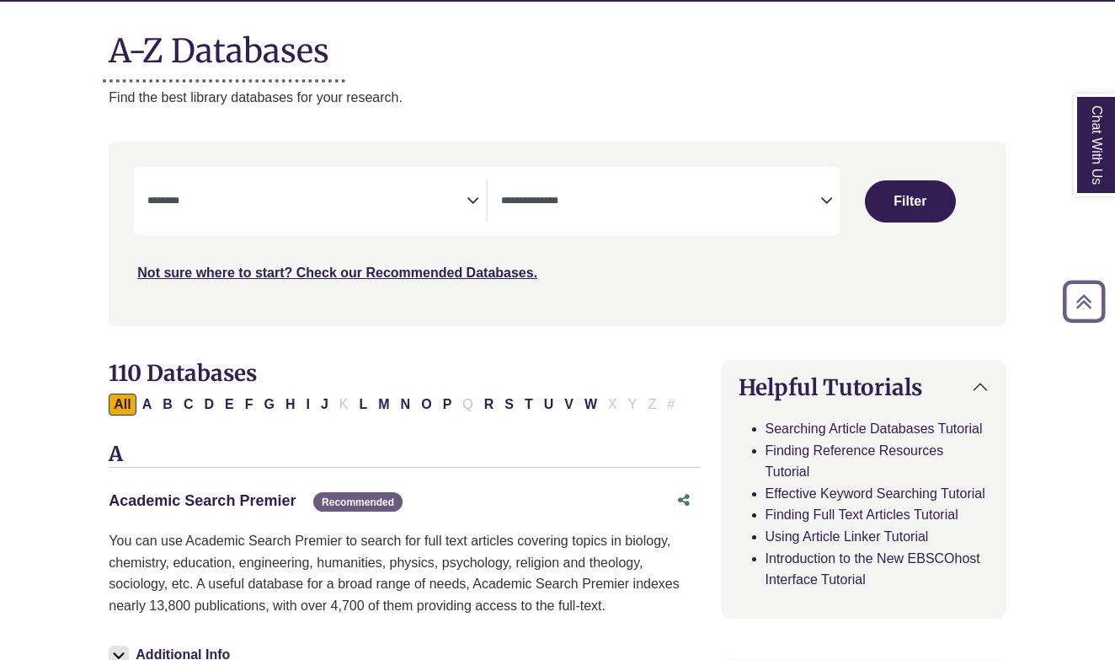
click at [259, 499] on link "Academic Search Premier This link opens in a new window" at bounding box center [202, 500] width 187 height 17
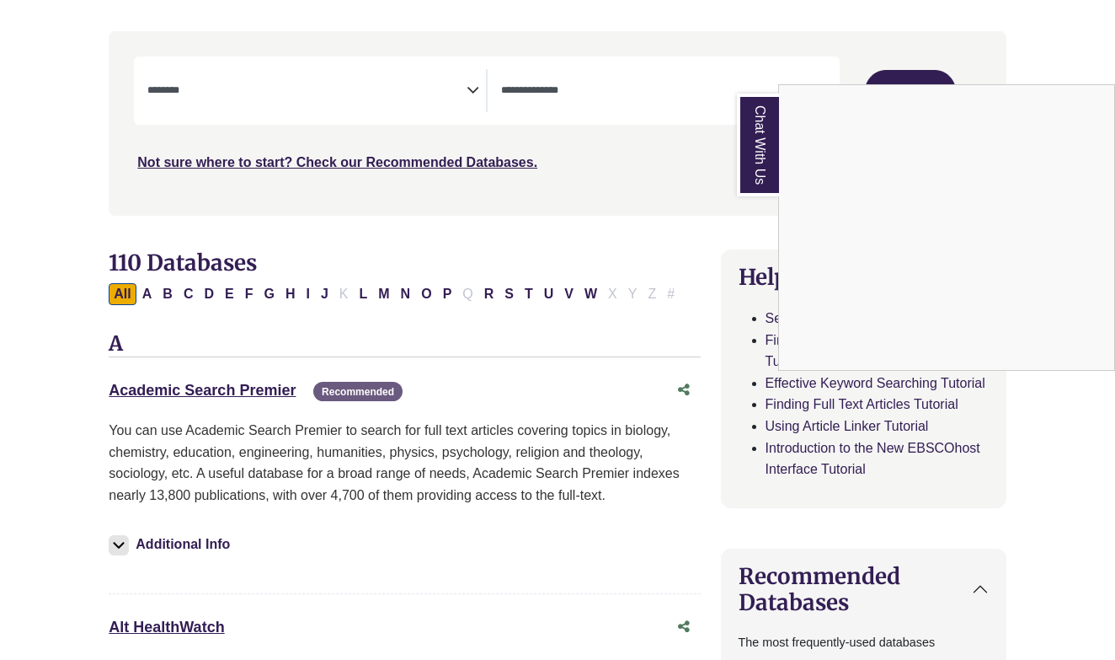
scroll to position [398, 0]
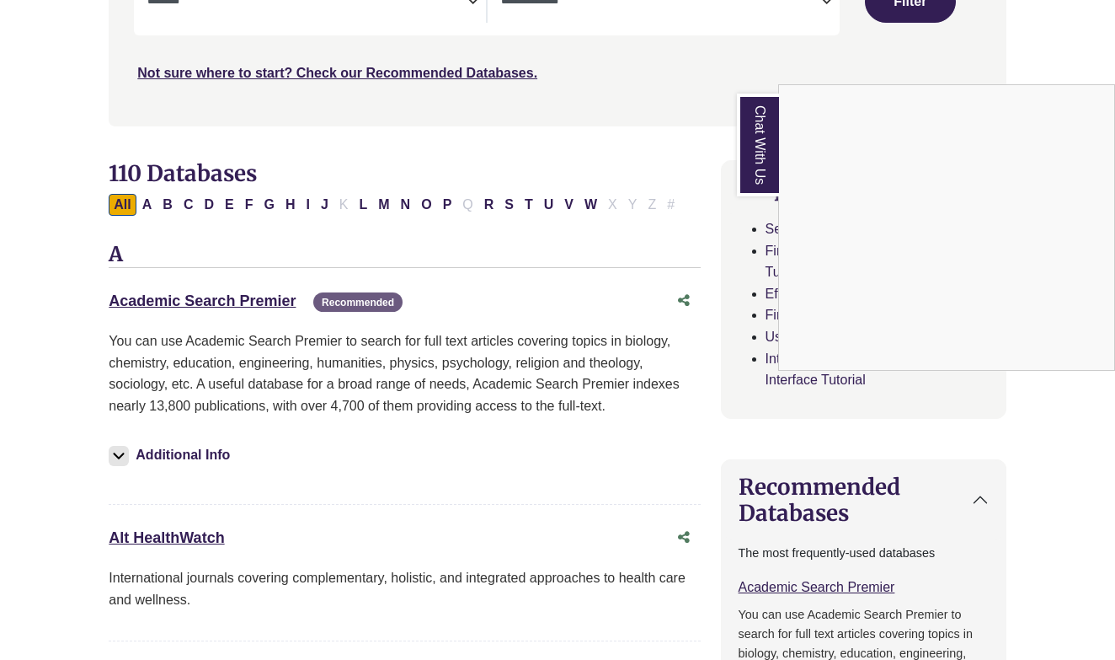
click at [283, 468] on div "Chat With Us" at bounding box center [557, 330] width 1115 height 660
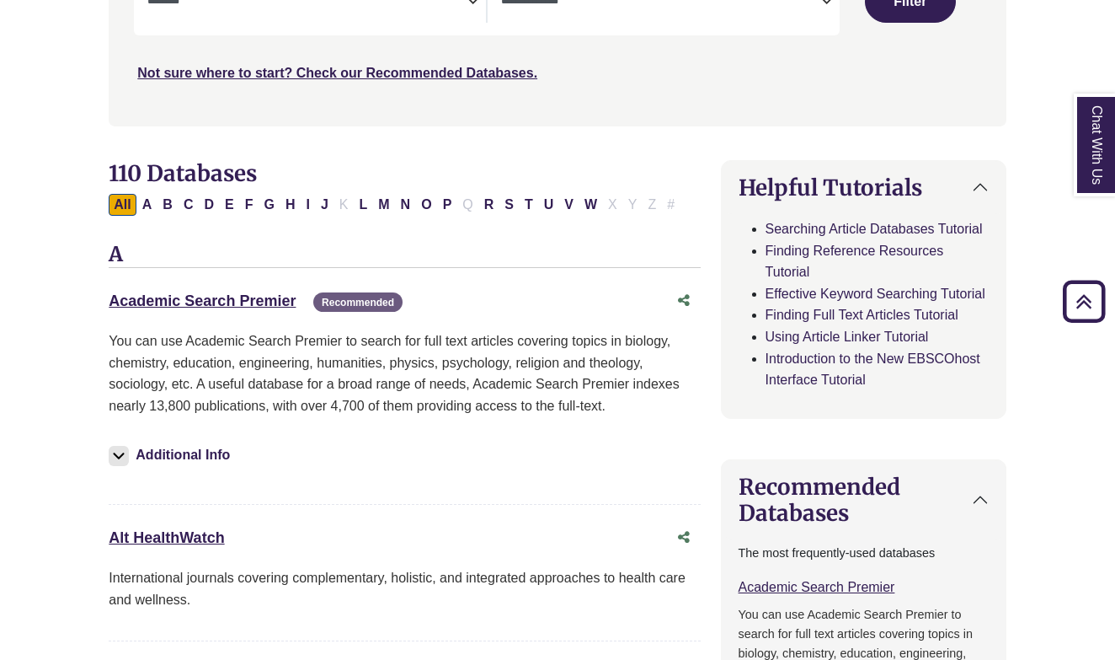
click at [276, 359] on p "You can use Academic Search Premier to search for full text articles covering t…" at bounding box center [404, 373] width 591 height 86
click at [174, 452] on button "Additional Info" at bounding box center [172, 455] width 126 height 24
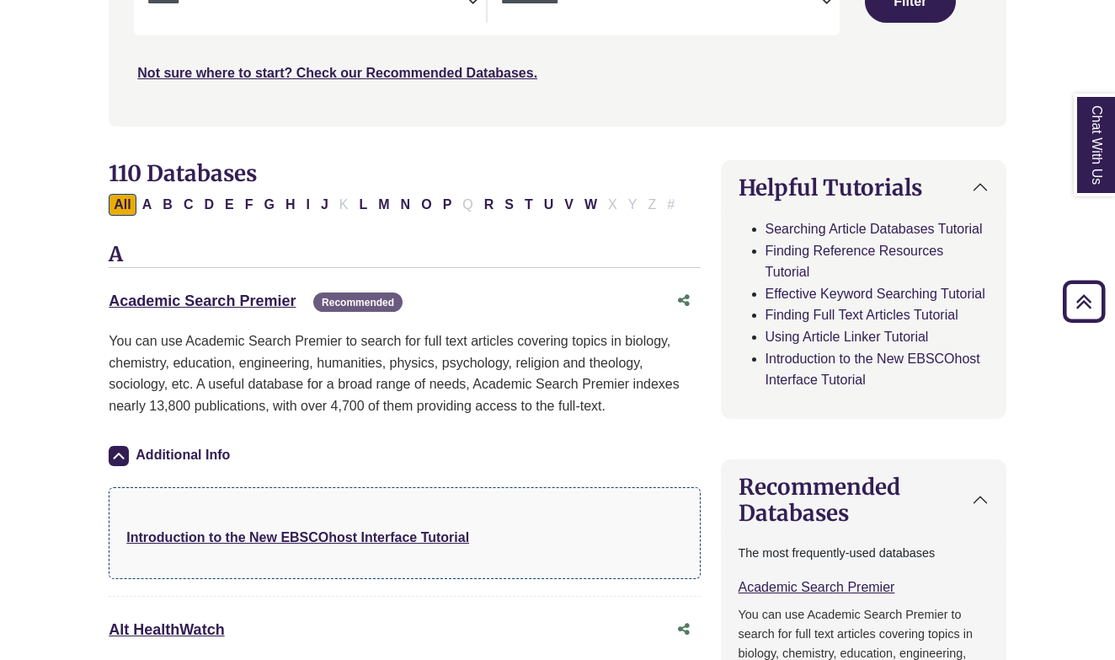
drag, startPoint x: 238, startPoint y: 529, endPoint x: 260, endPoint y: 487, distance: 47.9
click at [270, 301] on link "Academic Search Premier This link opens in a new window" at bounding box center [202, 300] width 187 height 17
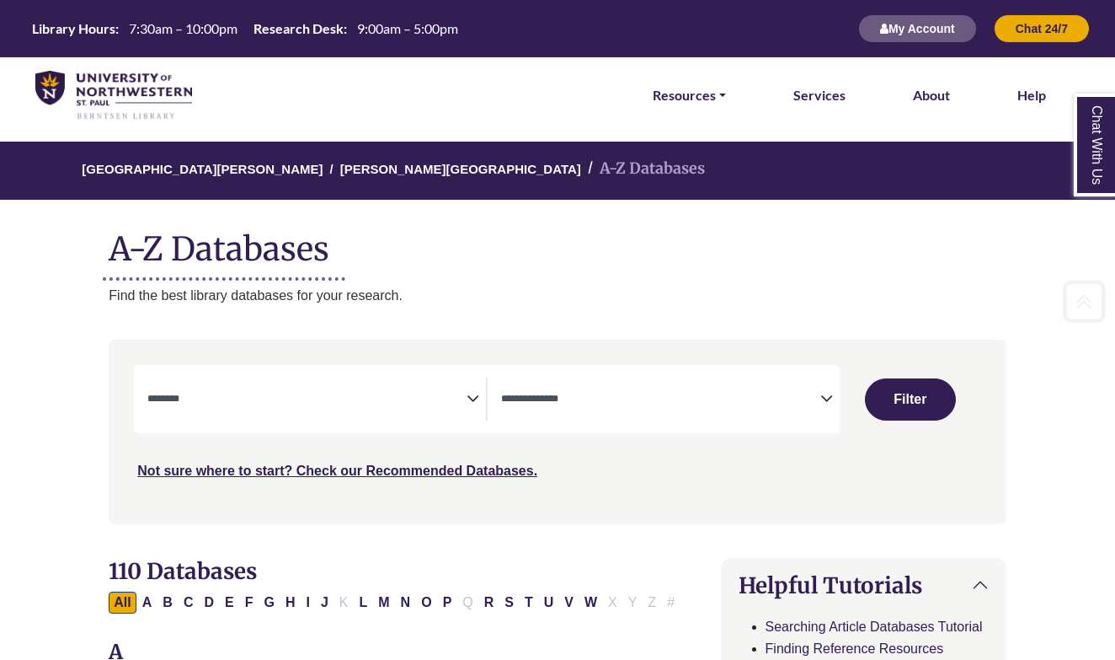
scroll to position [0, 0]
click at [682, 113] on li "Resources FIND RESOURCES Library Search Databases & Articles Interlibrary Loan …" at bounding box center [689, 95] width 87 height 76
click at [682, 104] on link "Resources" at bounding box center [689, 95] width 73 height 22
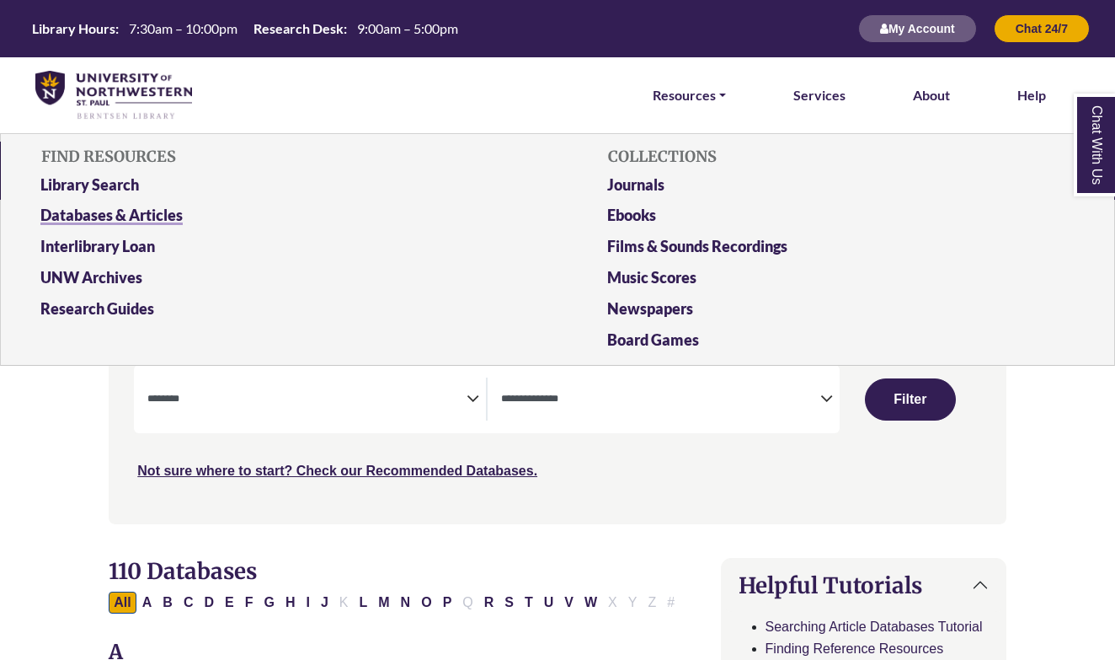
click at [162, 206] on link "Databases & Articles" at bounding box center [274, 218] width 493 height 31
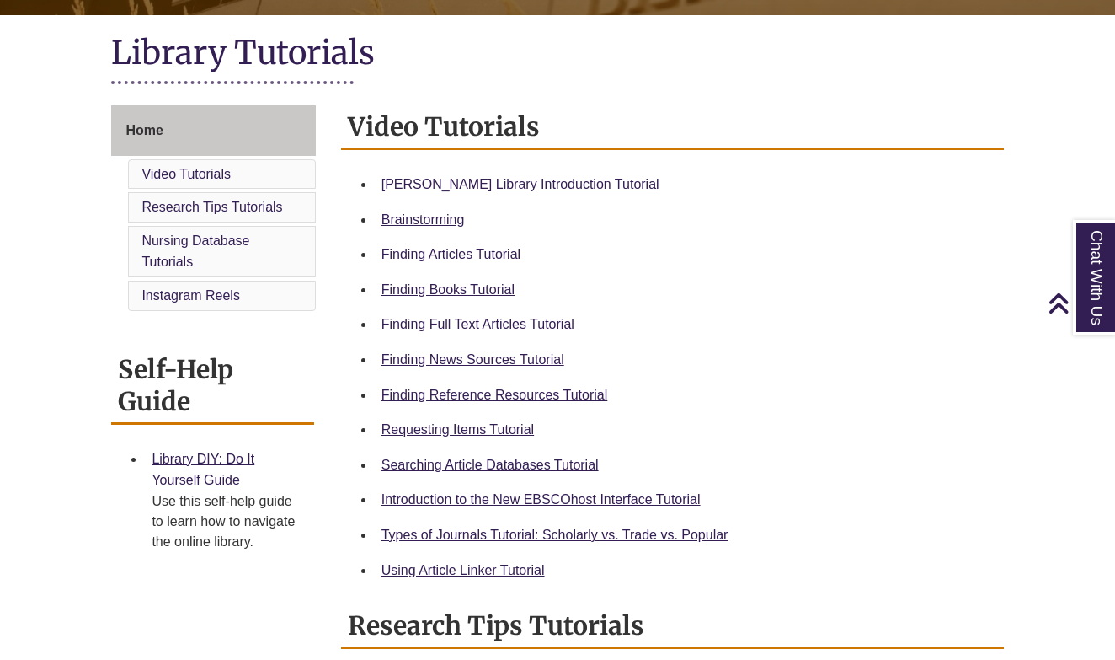
scroll to position [400, 0]
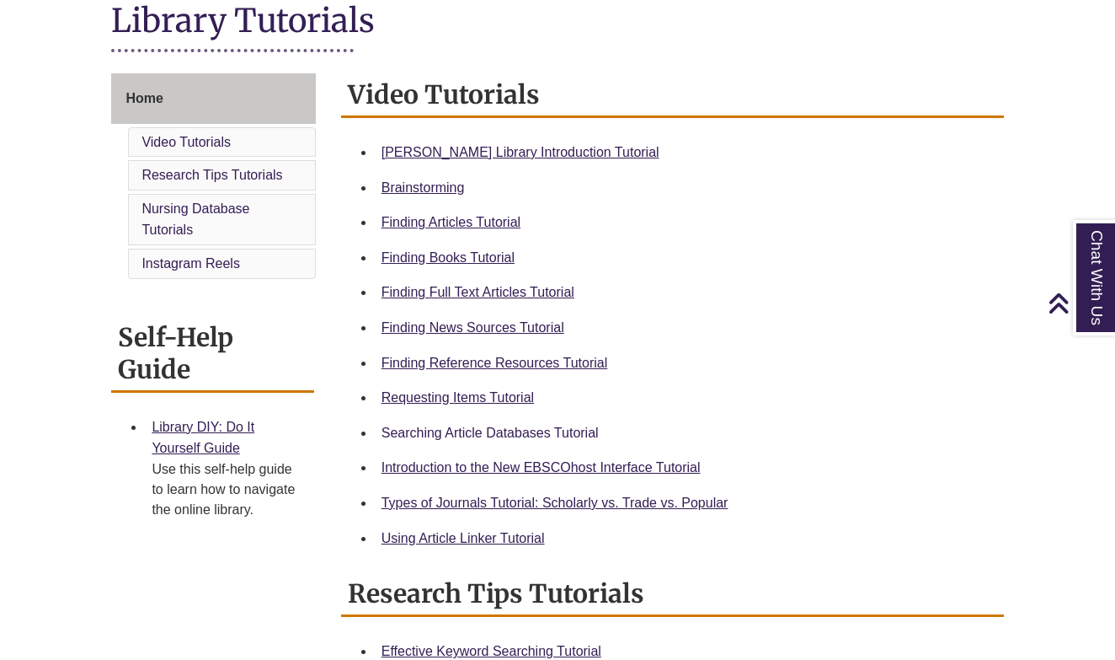
click at [523, 431] on link "Searching Article Databases Tutorial" at bounding box center [490, 432] width 217 height 14
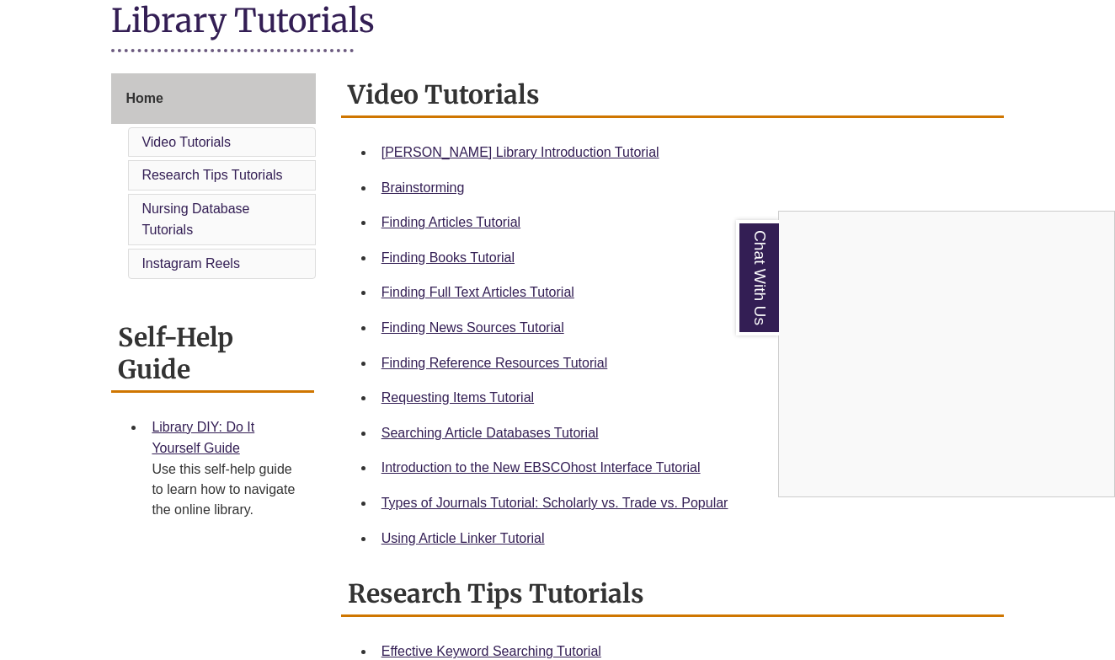
click at [773, 1] on div "Chat With Us" at bounding box center [557, 330] width 1115 height 660
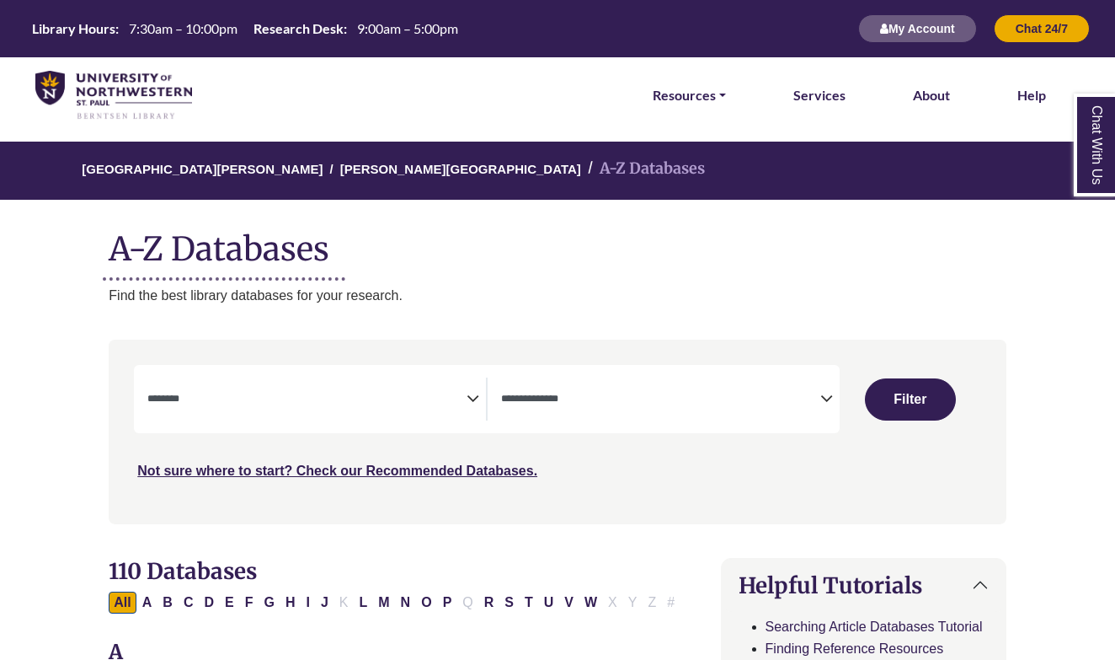
select select "Database Subject Filter"
select select "Database Types Filter"
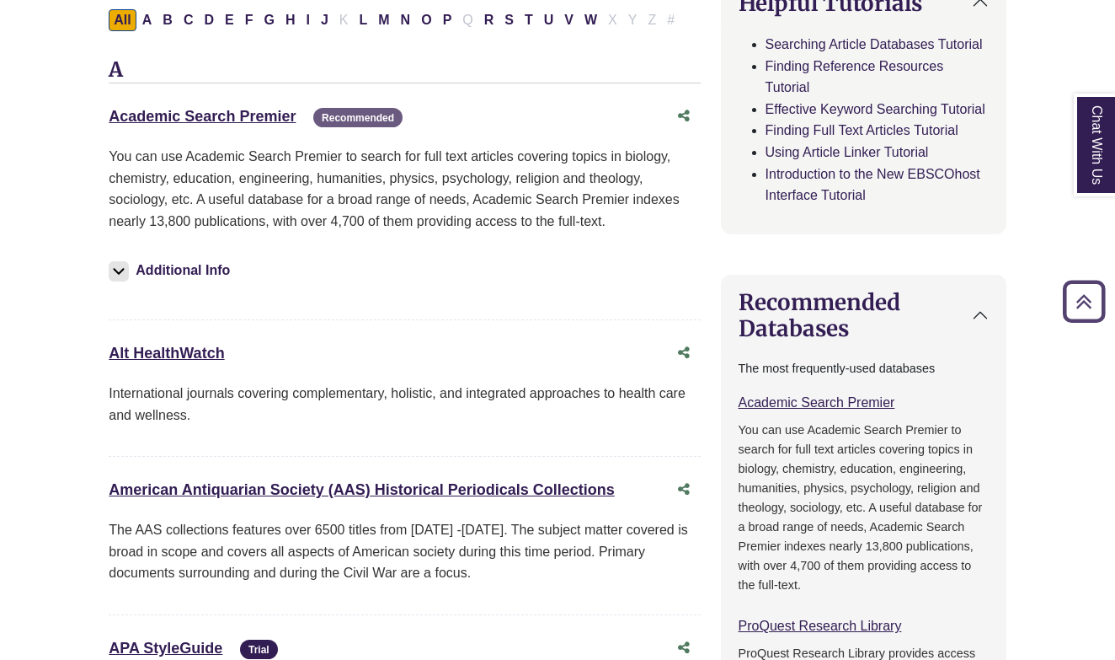
scroll to position [503, 0]
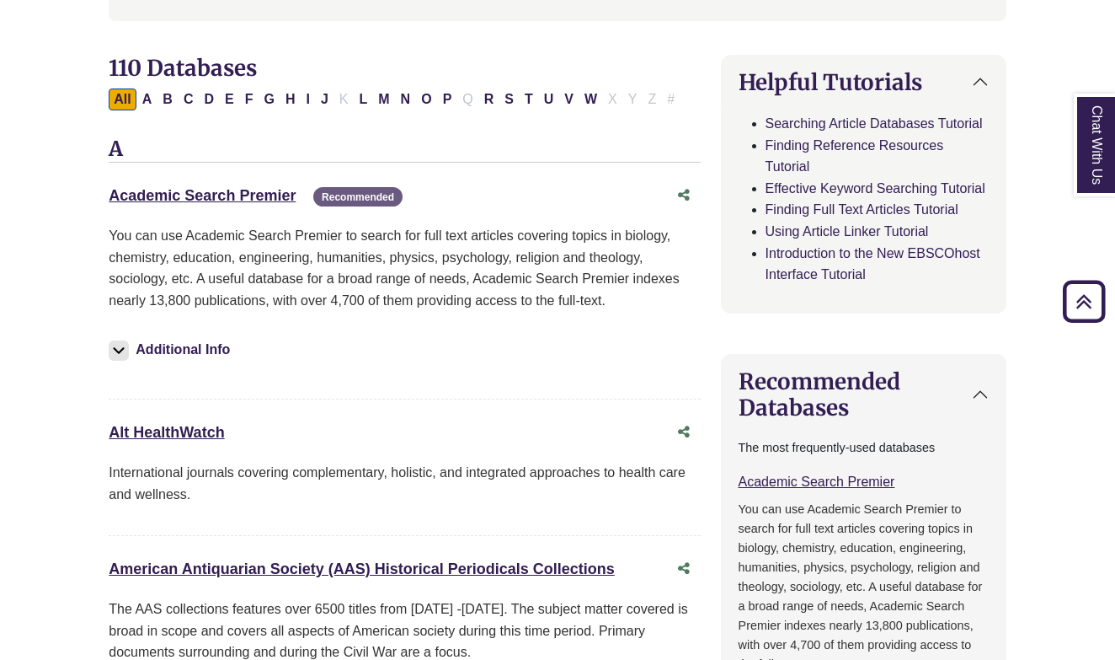
click at [267, 217] on div "Academic Search Premier This link opens in a new window Recommended Recommended…" at bounding box center [404, 289] width 591 height 220
click at [680, 198] on button "Share this database" at bounding box center [684, 195] width 34 height 32
type input "**********"
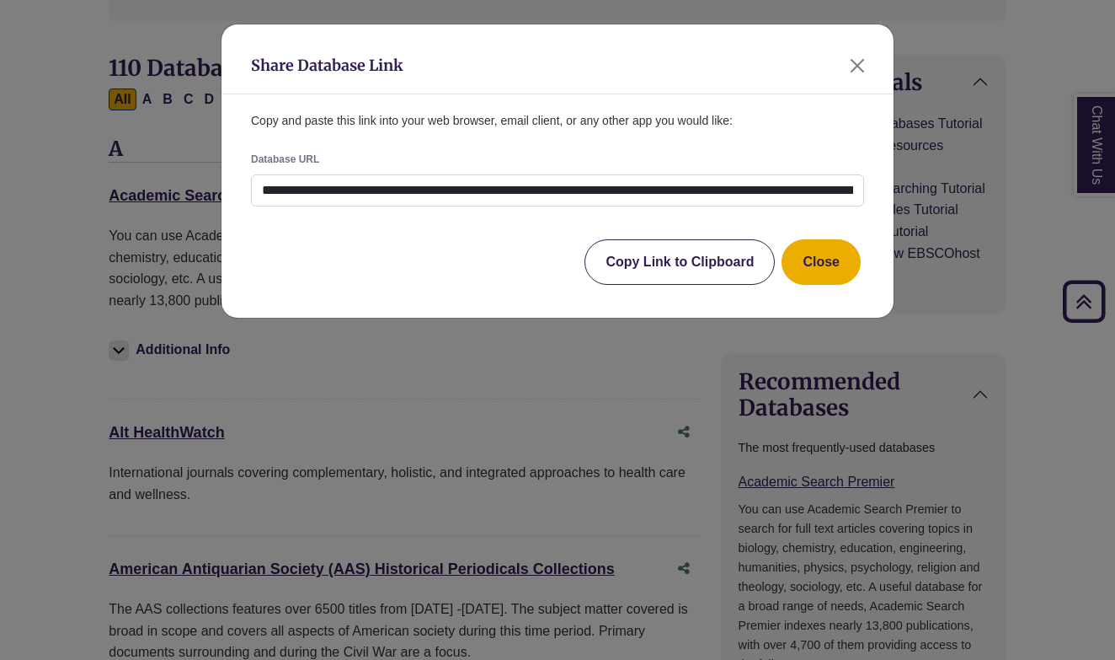
click at [714, 255] on button "Copy Link to Clipboard" at bounding box center [680, 261] width 190 height 45
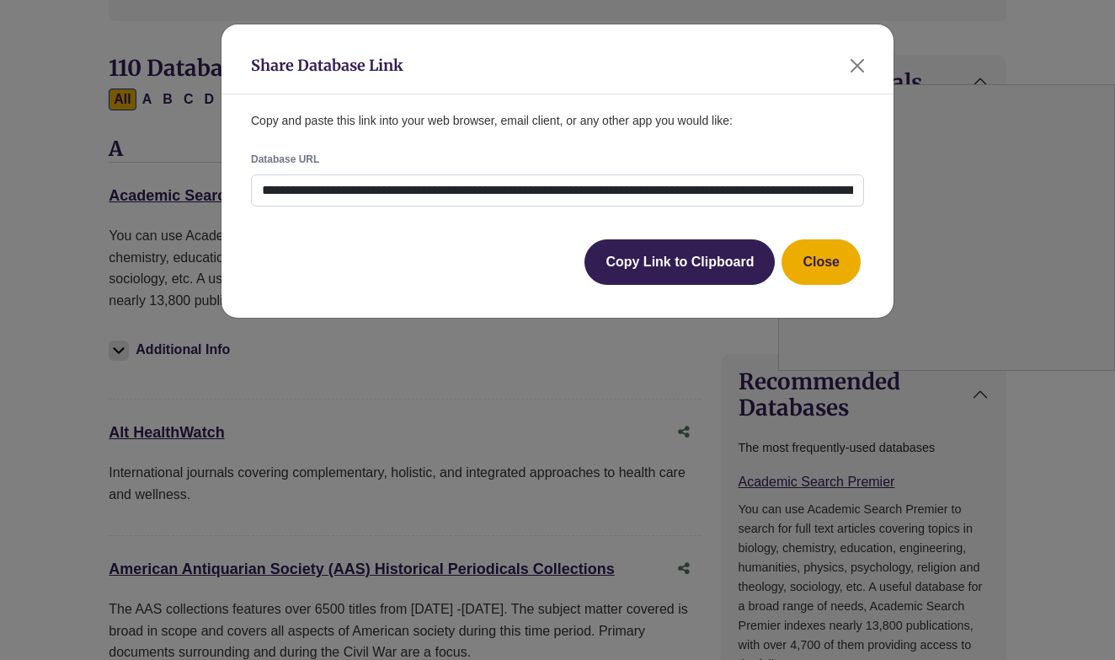
click at [456, 479] on div "**********" at bounding box center [557, 330] width 1115 height 660
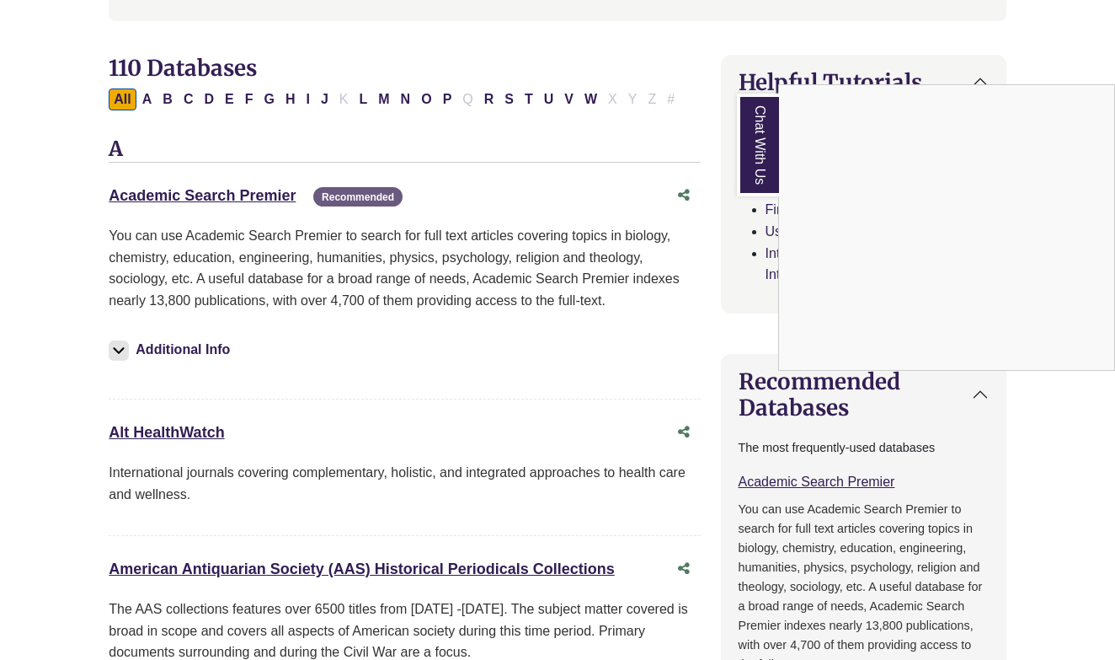
drag, startPoint x: 1034, startPoint y: 7, endPoint x: 913, endPoint y: 1, distance: 120.6
click at [913, 1] on div "Chat With Us" at bounding box center [557, 330] width 1115 height 660
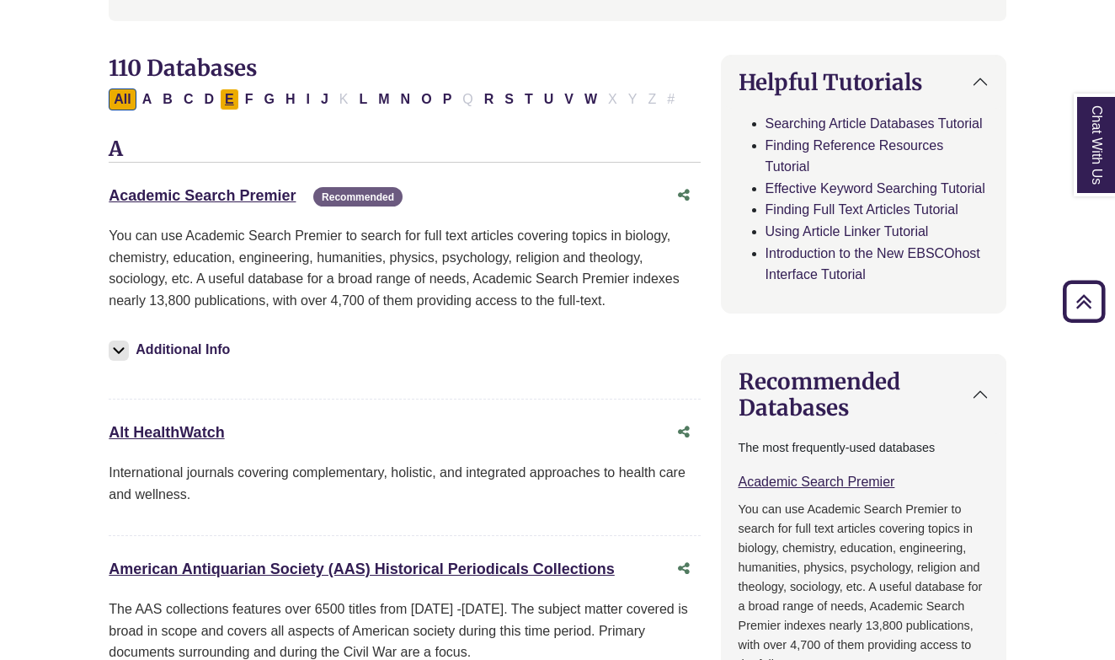
click at [233, 98] on button "E" at bounding box center [229, 99] width 19 height 22
select select "Database Subject Filter"
select select "Database Types Filter"
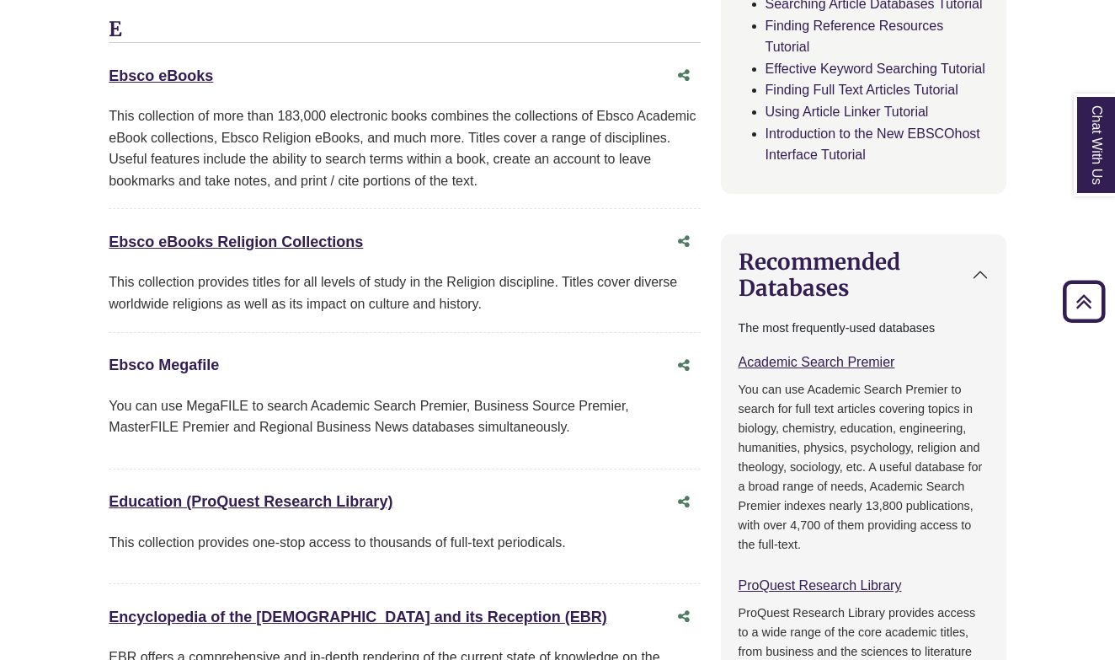
scroll to position [624, 0]
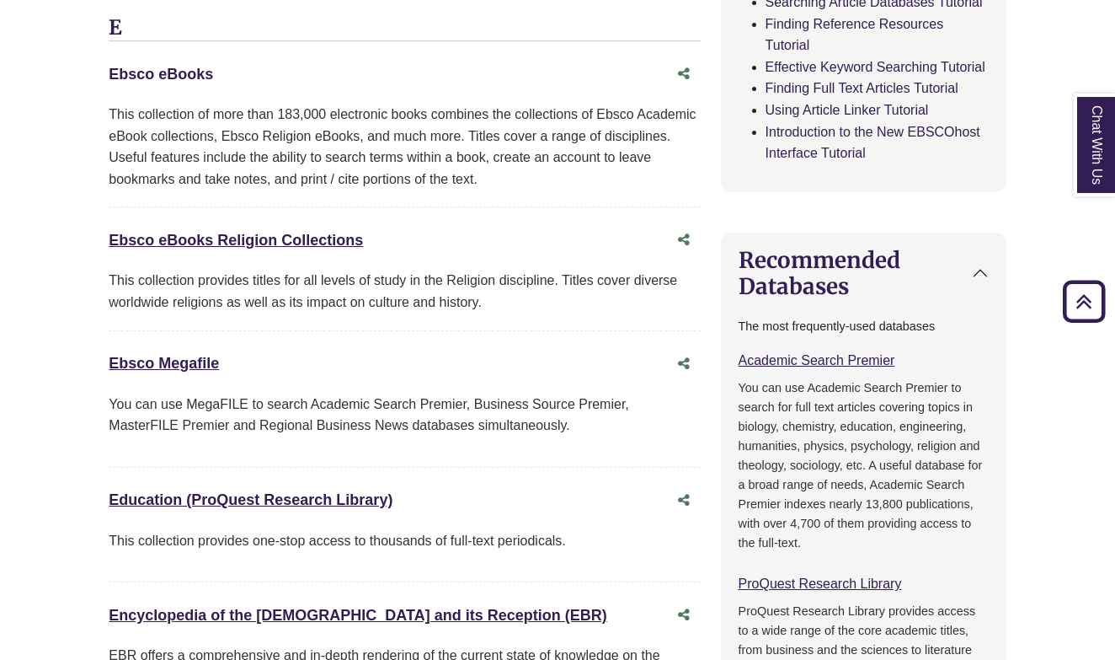
click at [185, 77] on link "Ebsco eBooks This link opens in a new window" at bounding box center [161, 74] width 104 height 17
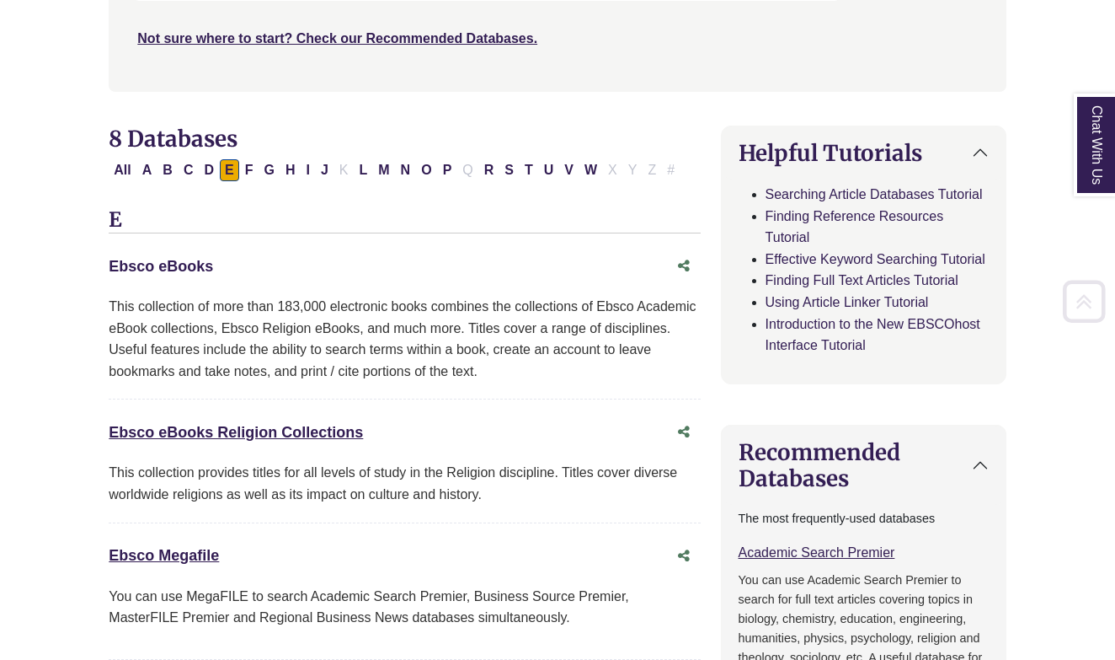
scroll to position [466, 0]
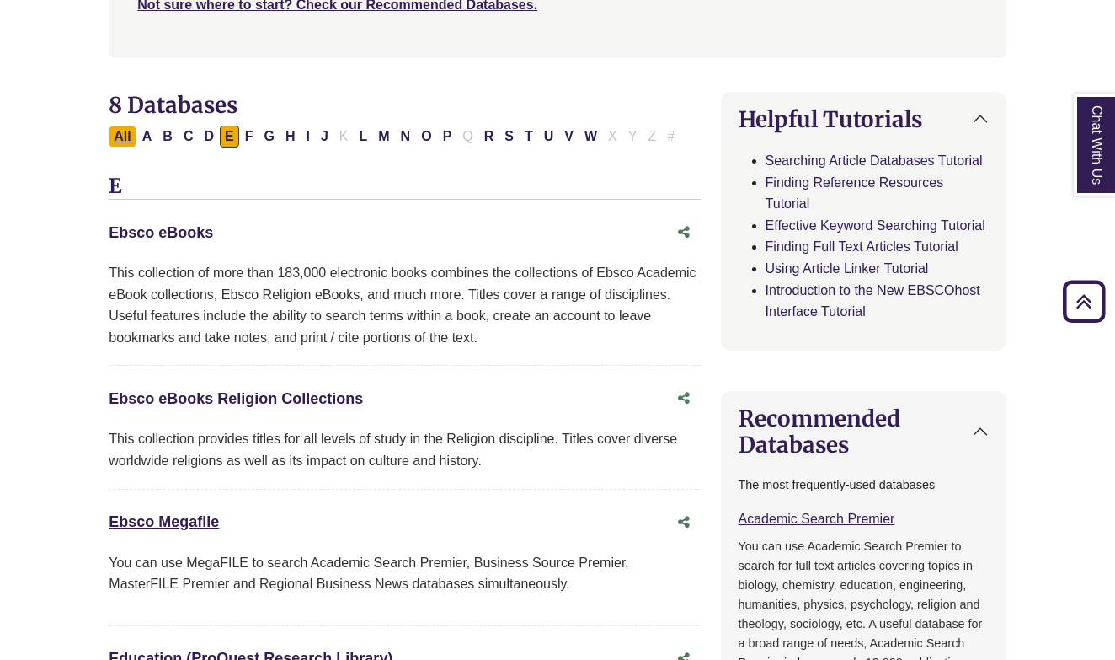
click at [120, 126] on button "All" at bounding box center [122, 137] width 27 height 22
select select "Database Subject Filter"
select select "Database Types Filter"
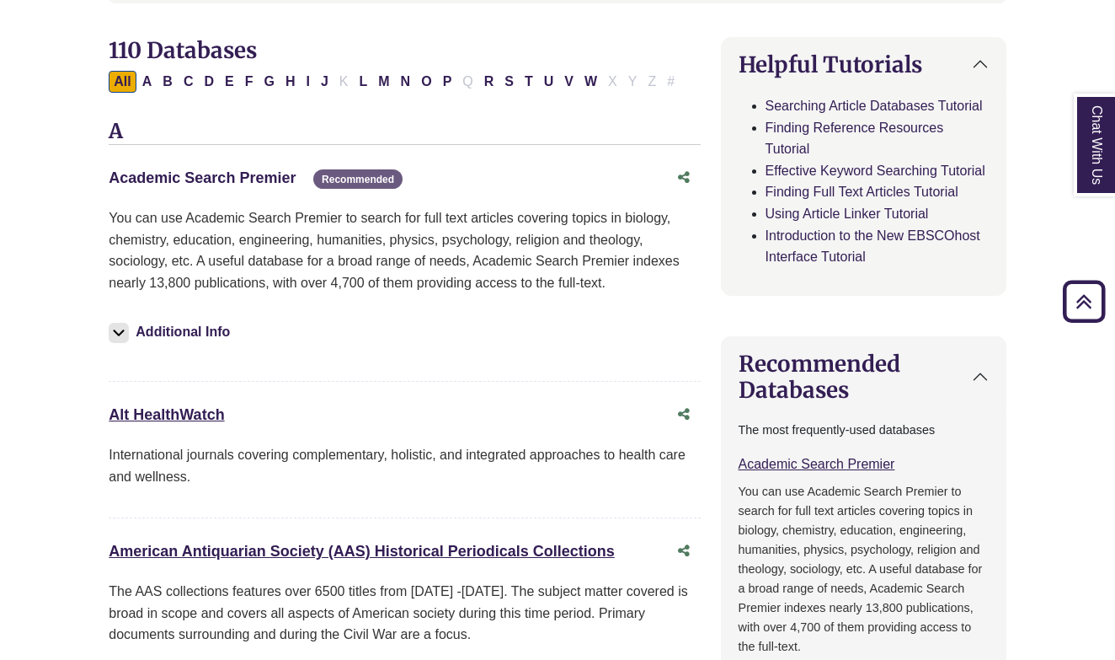
scroll to position [536, 0]
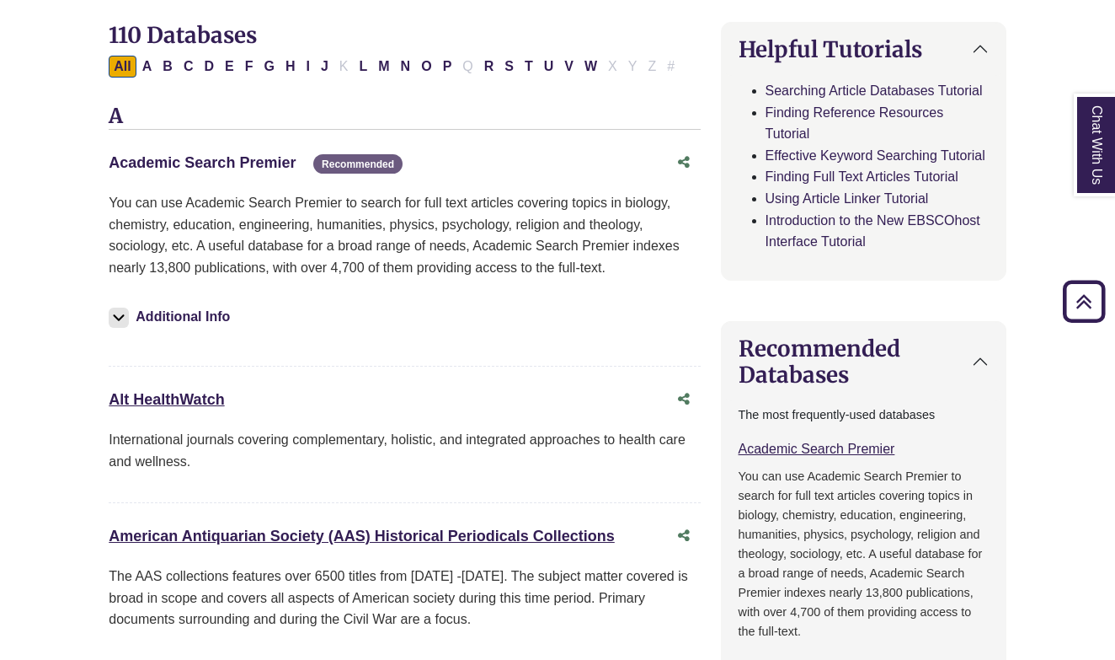
click at [207, 158] on link "Academic Search Premier This link opens in a new window" at bounding box center [202, 162] width 187 height 17
click at [445, 63] on button "P" at bounding box center [447, 67] width 19 height 22
select select "Database Subject Filter"
select select "Database Types Filter"
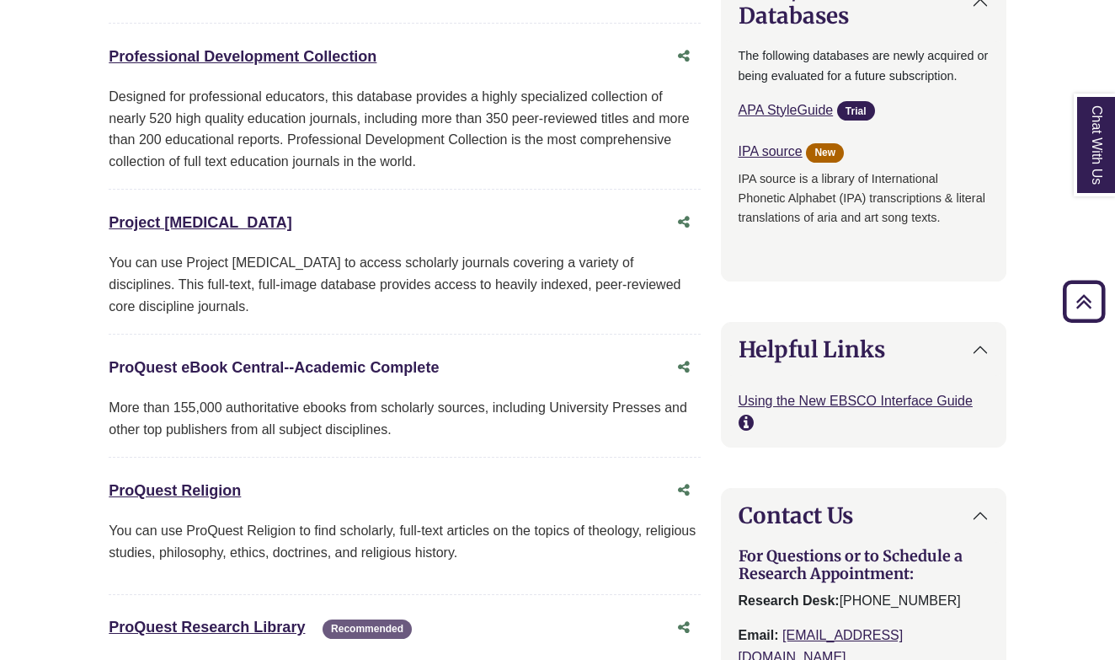
scroll to position [1447, 0]
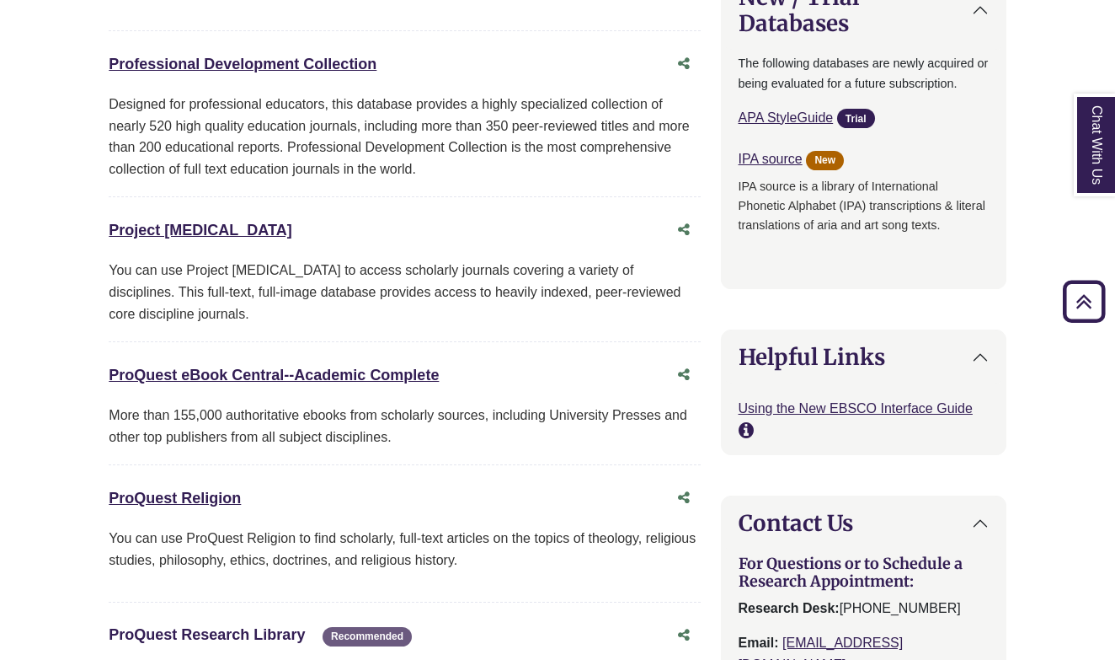
click at [228, 626] on link "ProQuest Research Library This link opens in a new window" at bounding box center [207, 634] width 196 height 17
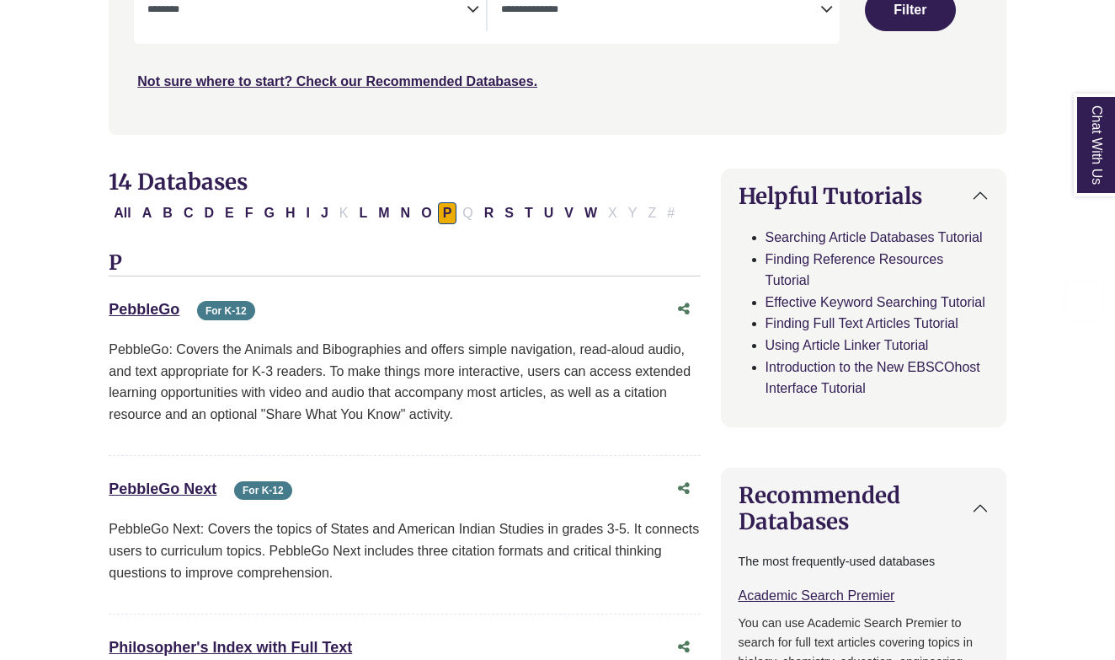
scroll to position [409, 0]
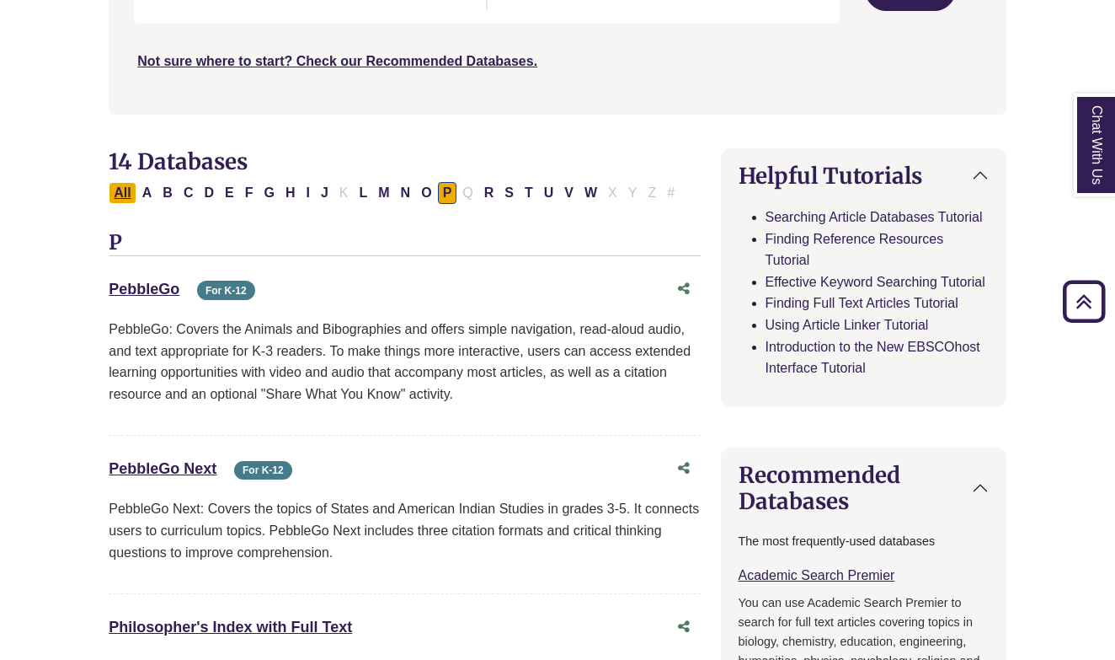
click at [118, 188] on button "All" at bounding box center [122, 193] width 27 height 22
select select "Database Subject Filter"
select select "Database Types Filter"
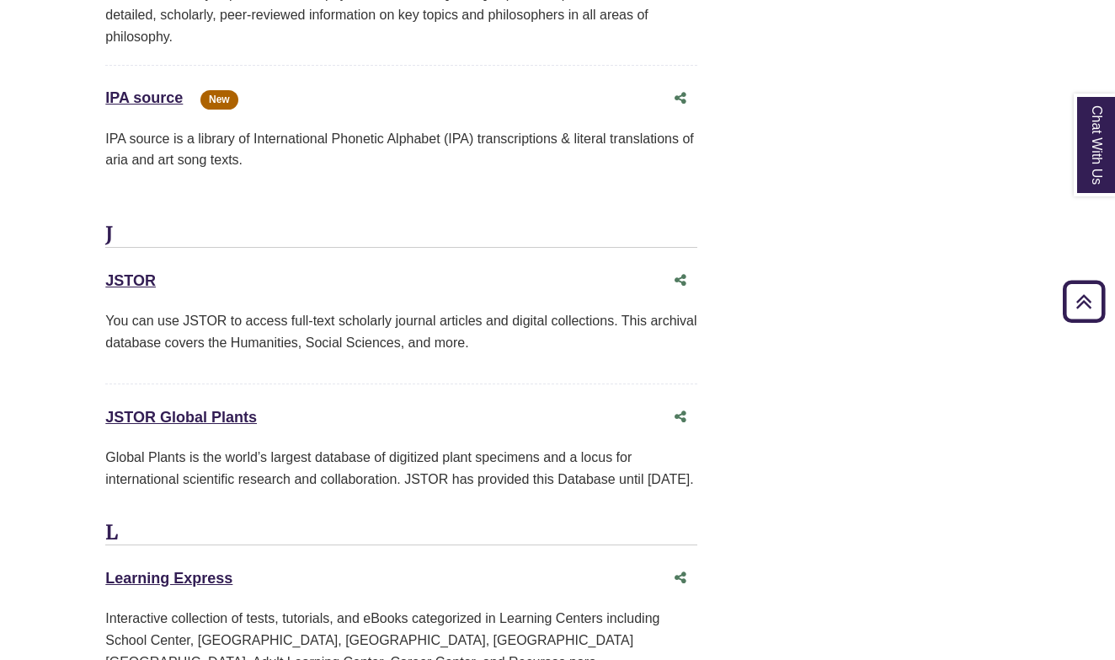
scroll to position [8670, 3]
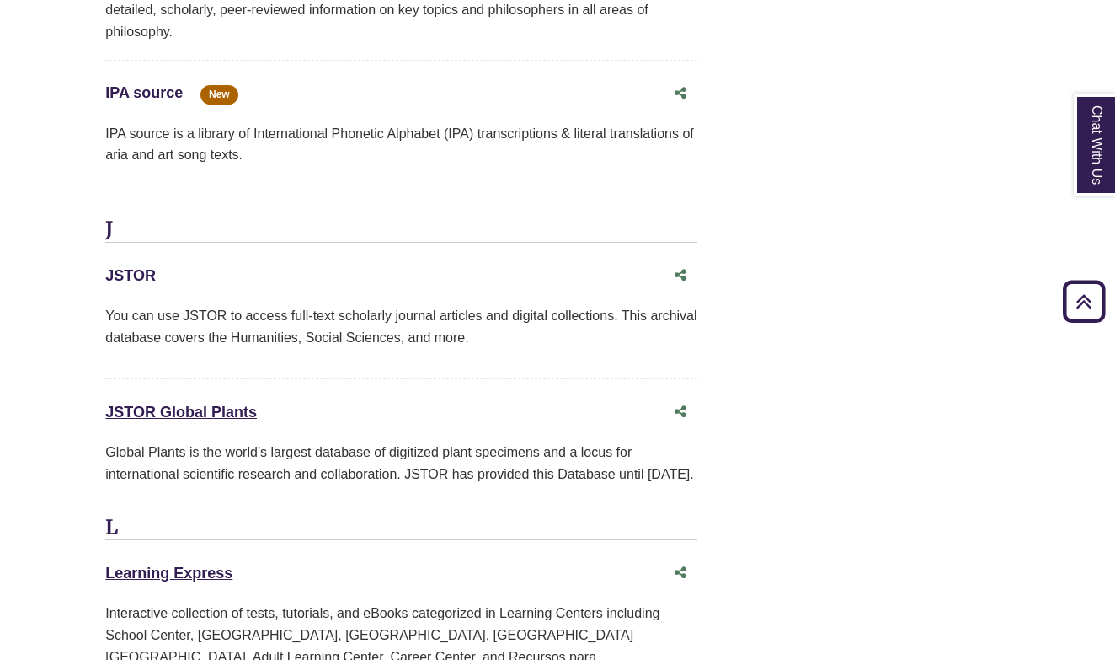
click at [131, 267] on link "JSTOR This link opens in a new window" at bounding box center [130, 275] width 51 height 17
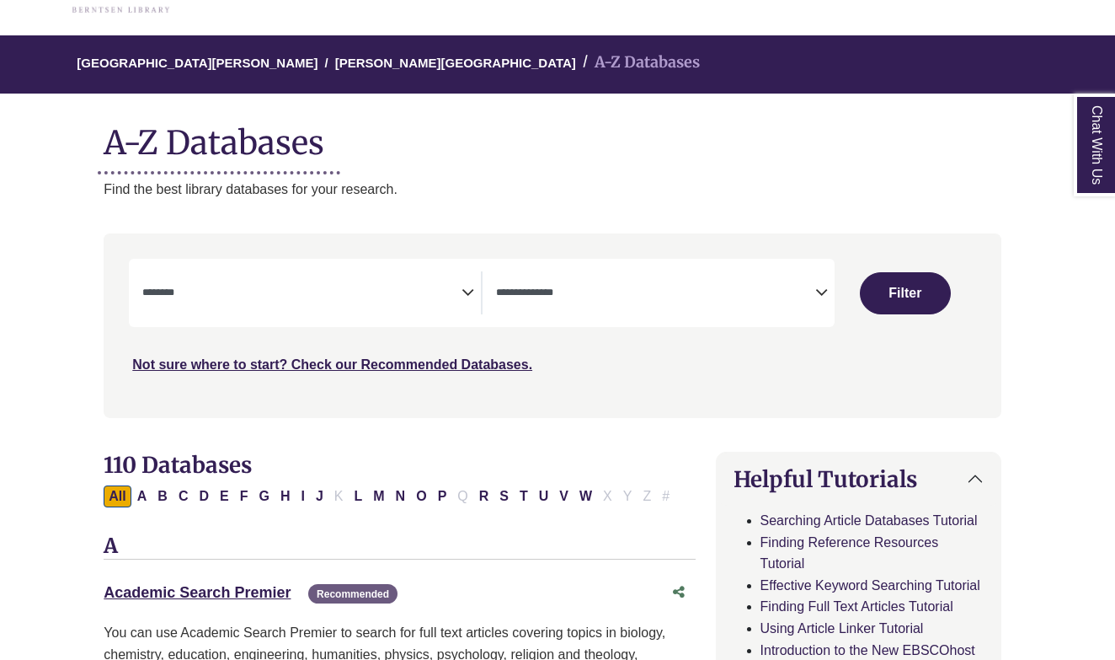
scroll to position [150, 5]
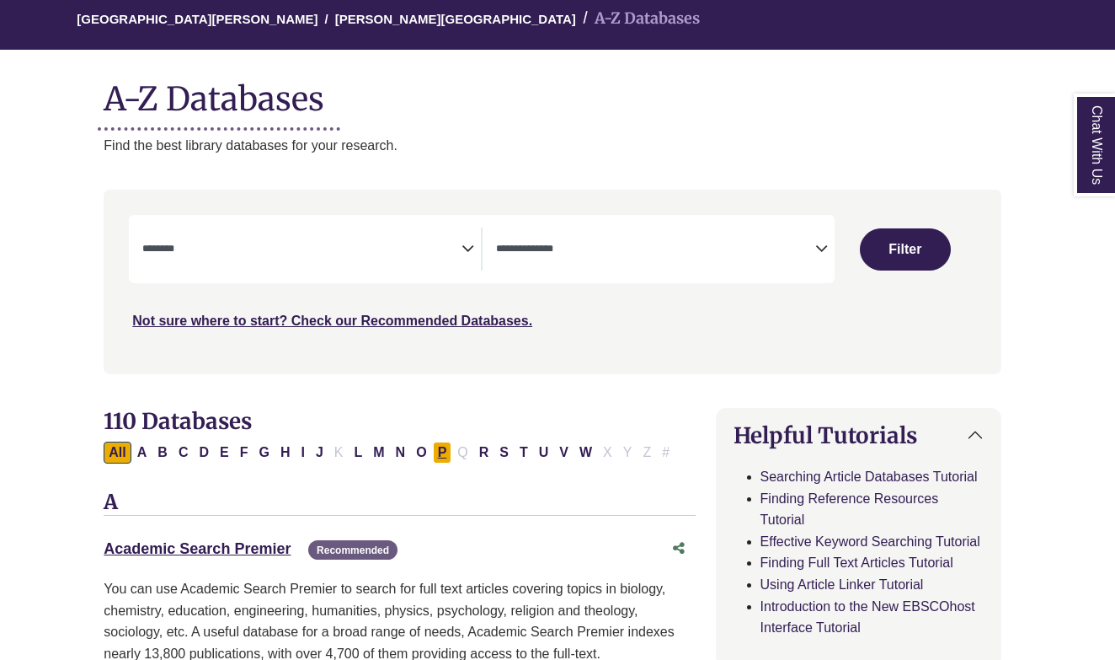
click at [450, 448] on button "P" at bounding box center [442, 452] width 19 height 22
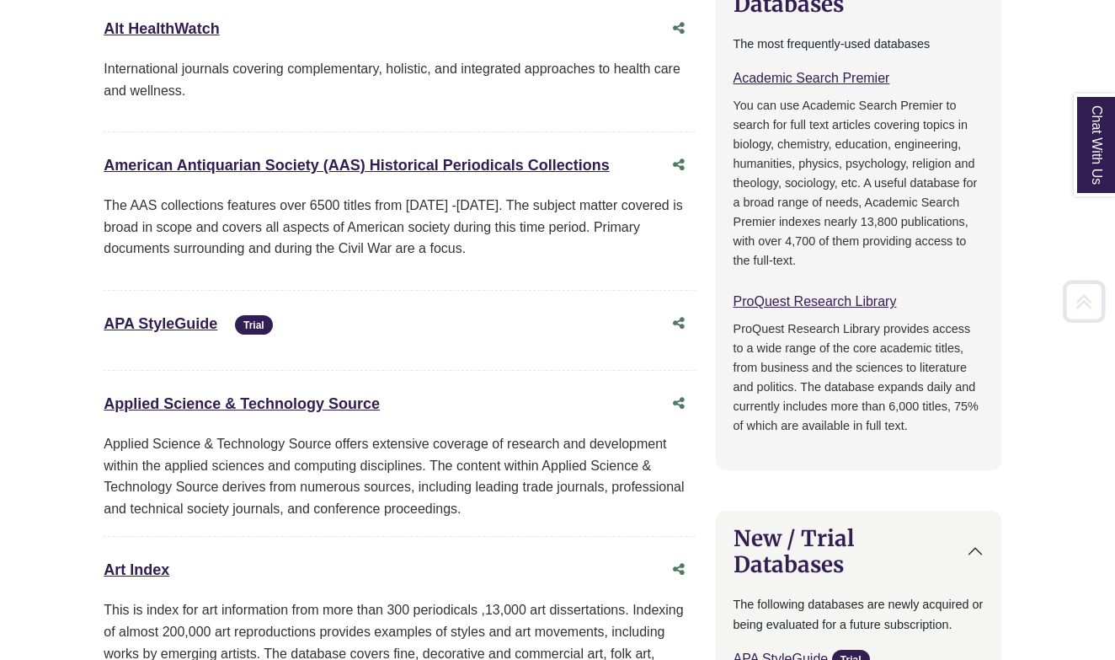
select select "Database Subject Filter"
select select "Database Types Filter"
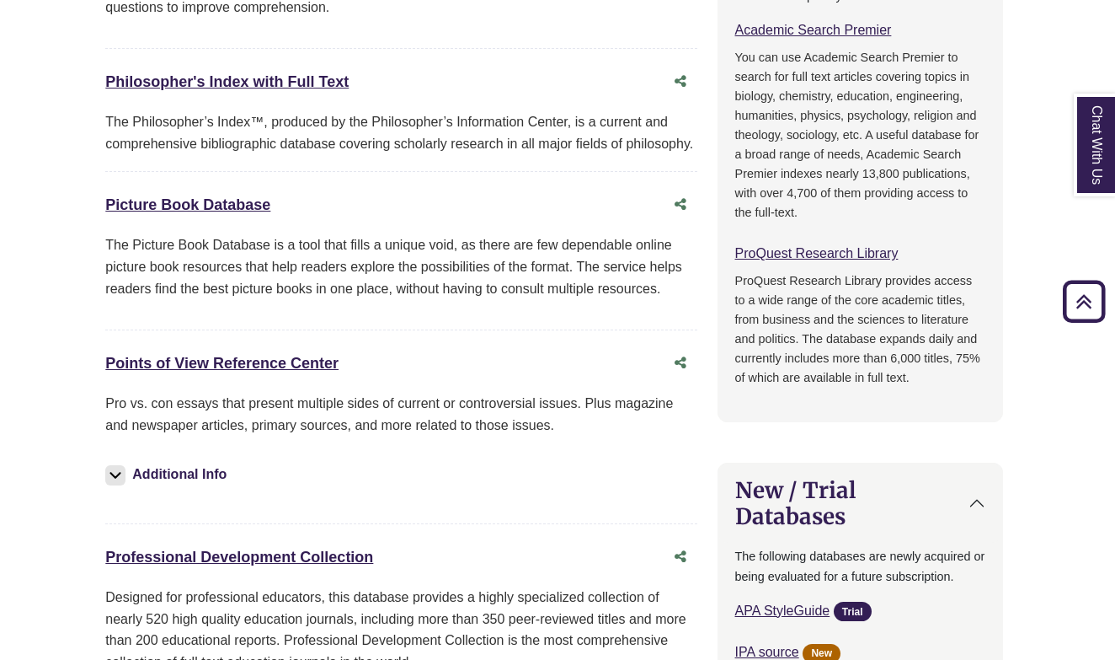
scroll to position [1754, 3]
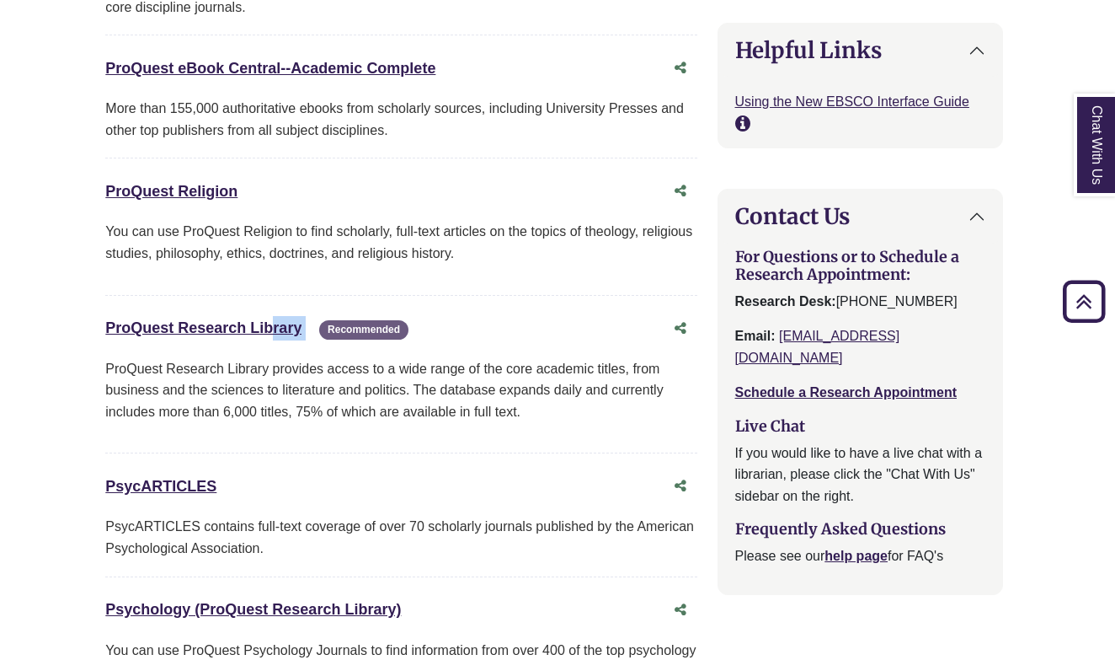
drag, startPoint x: 84, startPoint y: 305, endPoint x: 319, endPoint y: 310, distance: 235.1
copy div "ProQuest Research Library This link opens in a new window"
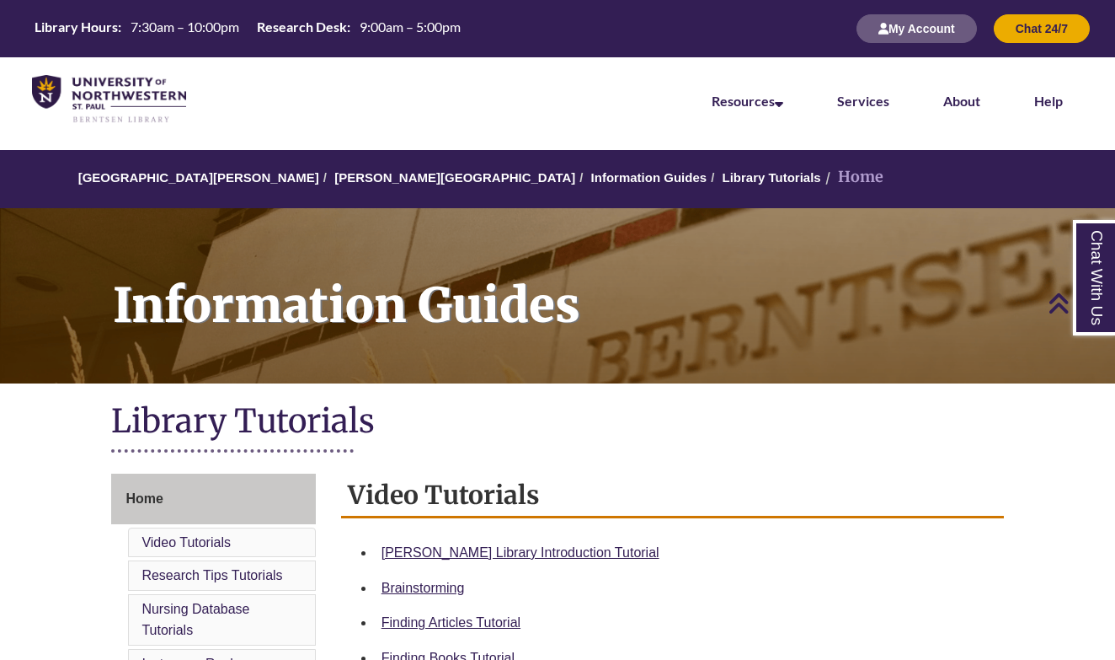
scroll to position [417, 0]
